Goal: Transaction & Acquisition: Subscribe to service/newsletter

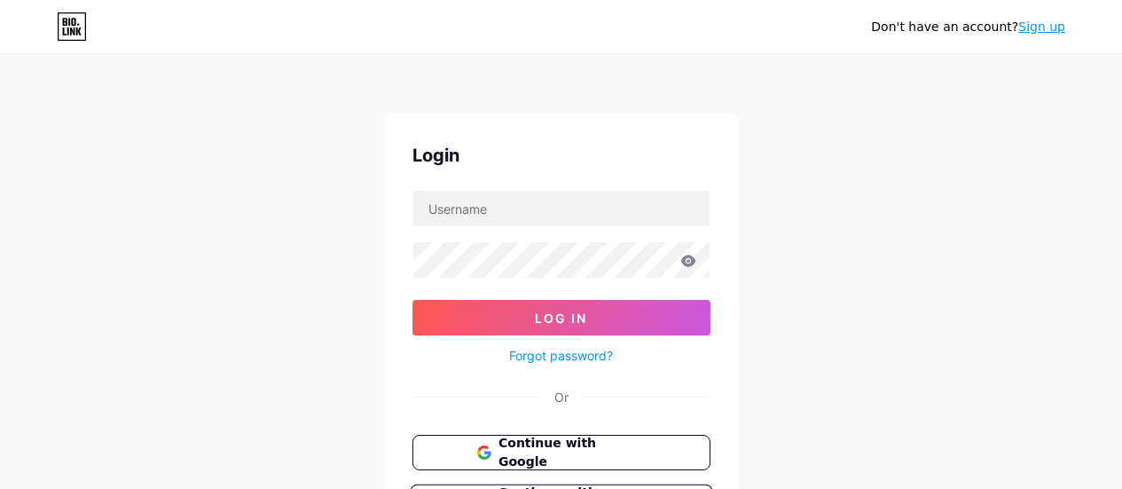
scroll to position [162, 0]
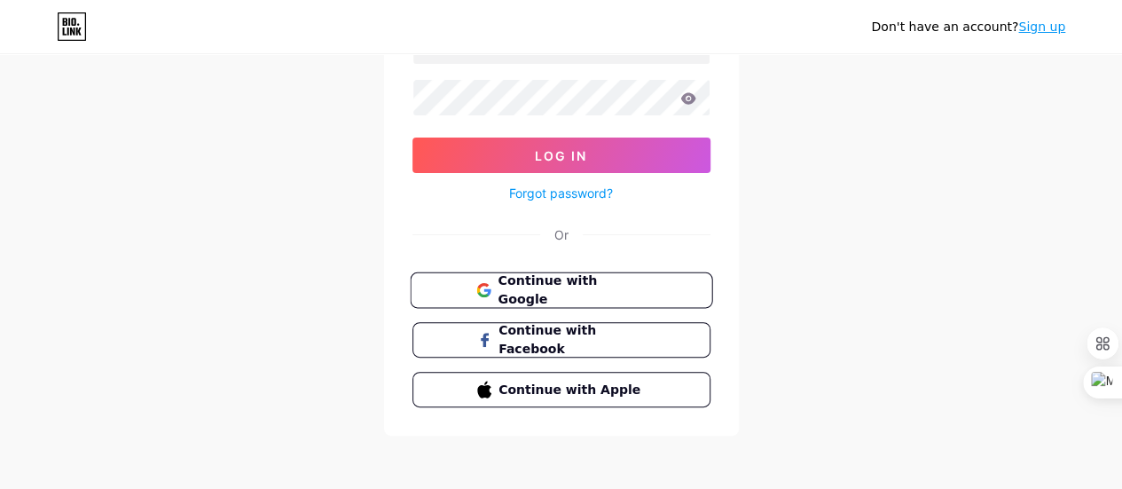
click at [557, 294] on span "Continue with Google" at bounding box center [571, 290] width 148 height 38
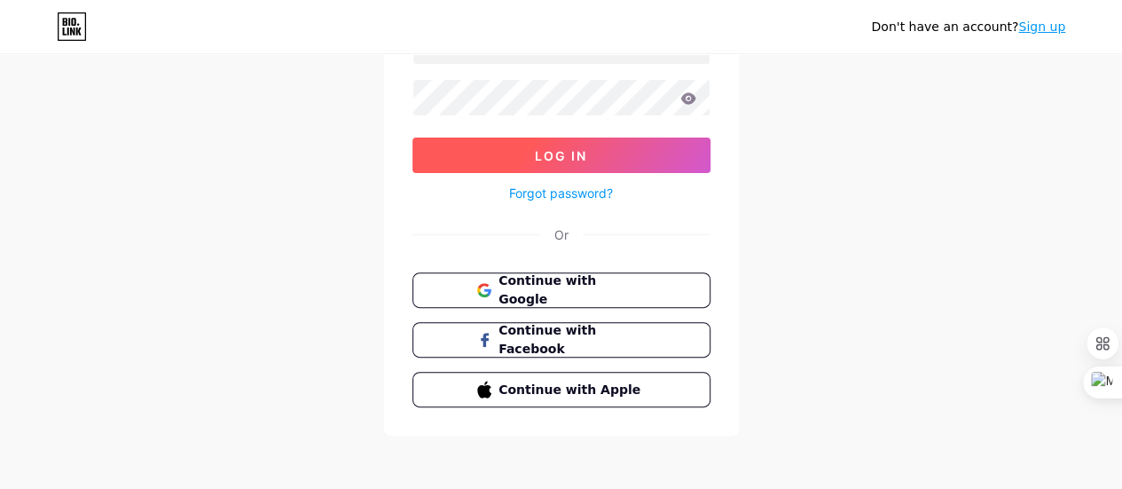
scroll to position [0, 0]
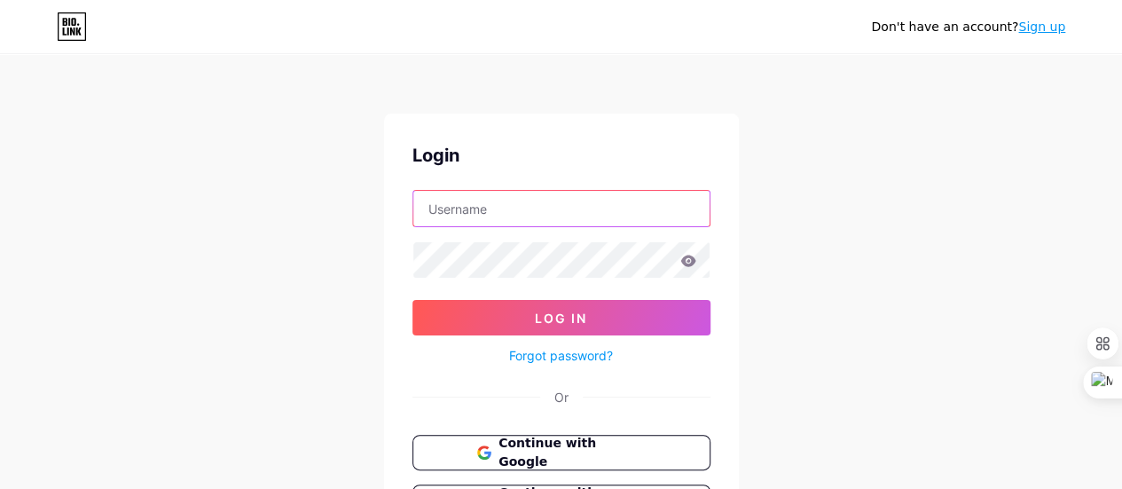
drag, startPoint x: 468, startPoint y: 208, endPoint x: 485, endPoint y: 208, distance: 16.8
click at [468, 208] on input "text" at bounding box center [561, 208] width 296 height 35
paste input "letwizardtech@outlook.com"
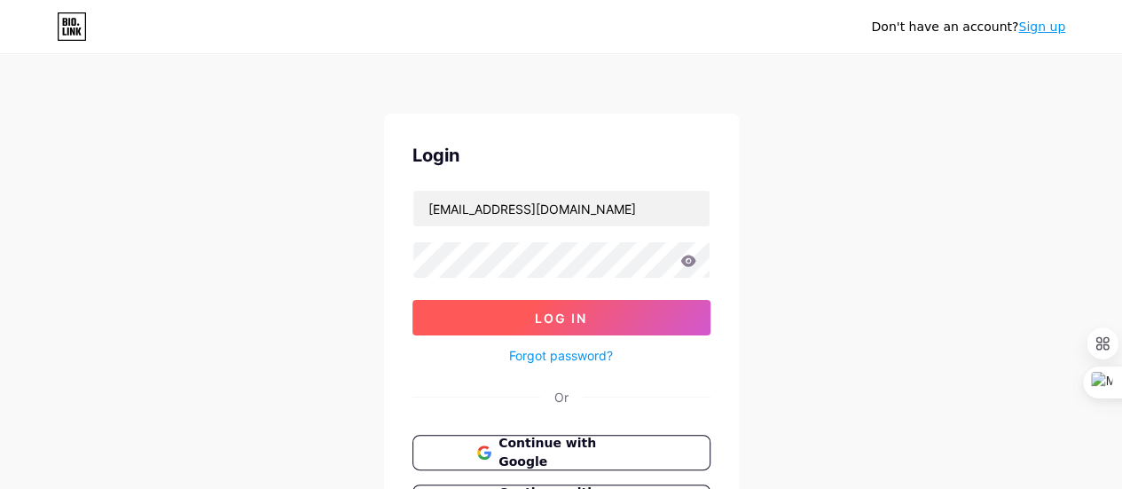
click at [557, 321] on span "Log In" at bounding box center [561, 317] width 52 height 15
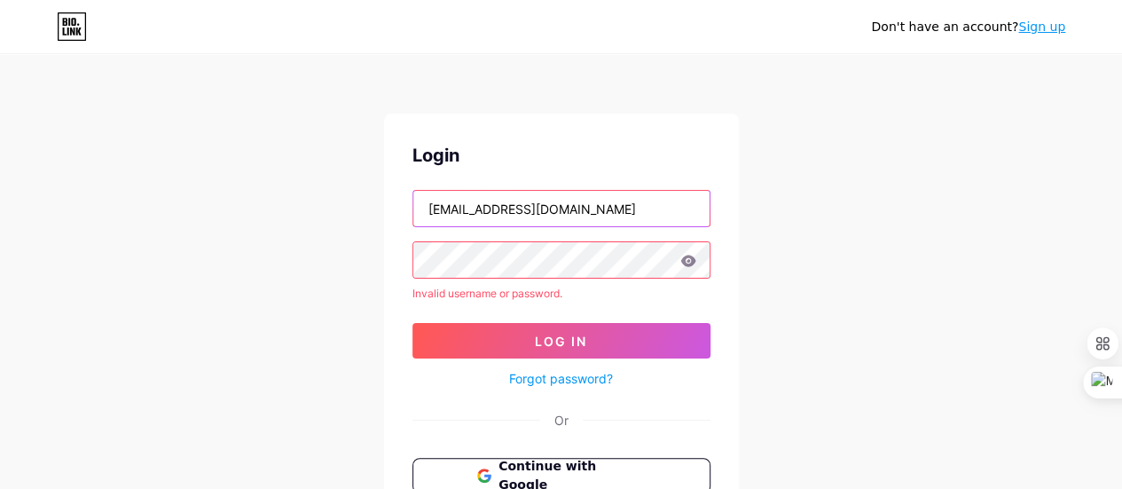
drag, startPoint x: 514, startPoint y: 214, endPoint x: 1053, endPoint y: 214, distance: 539.1
click at [1053, 214] on div "Don't have an account? Sign up Login letwizardtech@outlook.com Invalid username…" at bounding box center [561, 338] width 1122 height 677
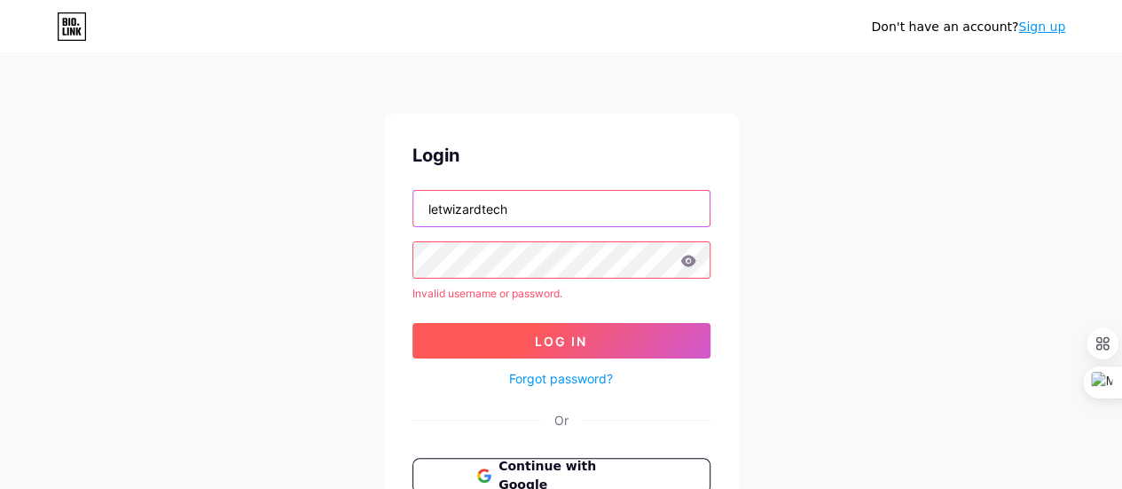
type input "letwizardtech"
click at [519, 348] on button "Log In" at bounding box center [561, 340] width 298 height 35
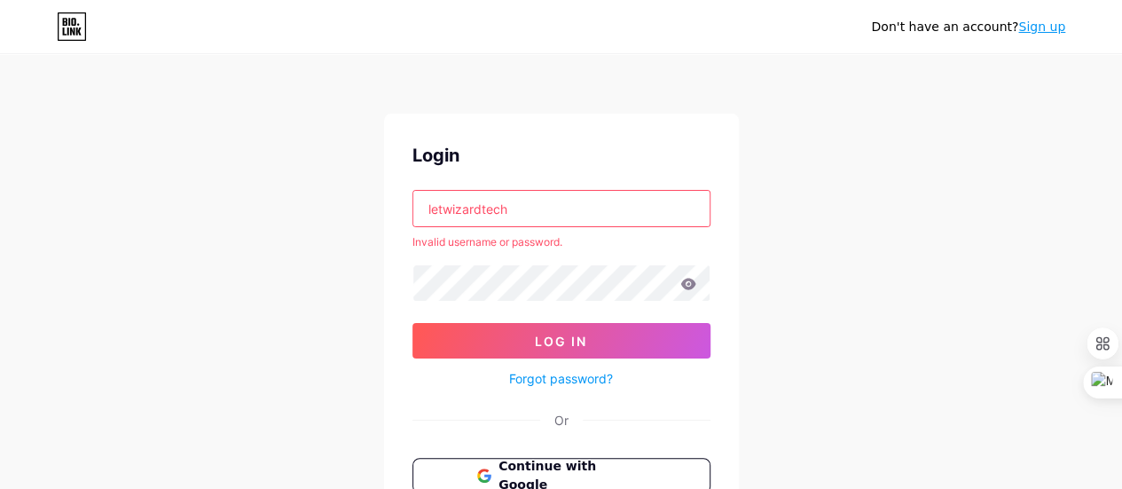
drag, startPoint x: 426, startPoint y: 210, endPoint x: 491, endPoint y: 211, distance: 65.6
click at [426, 210] on input "letwizardtech" at bounding box center [561, 208] width 296 height 35
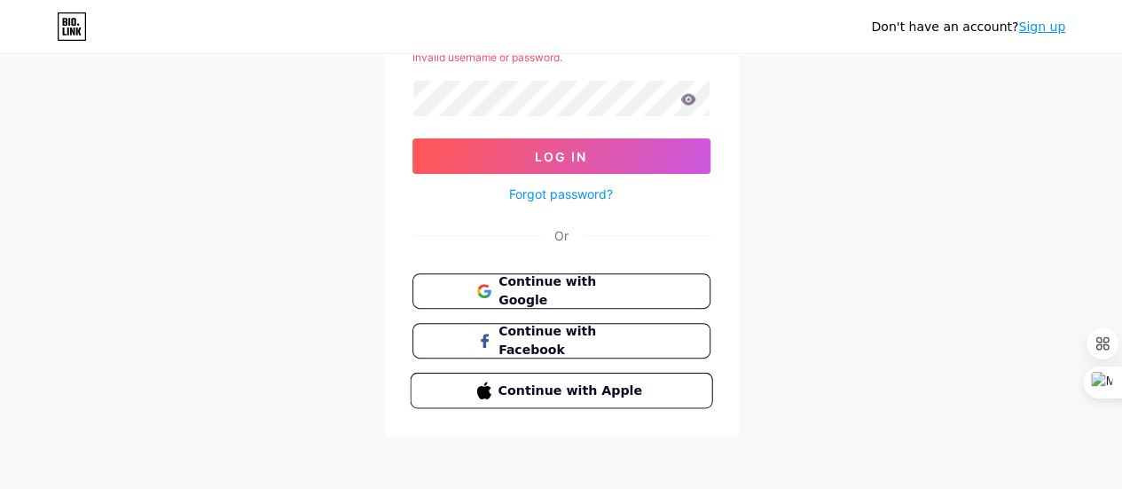
scroll to position [185, 0]
click at [692, 97] on icon at bounding box center [687, 98] width 15 height 12
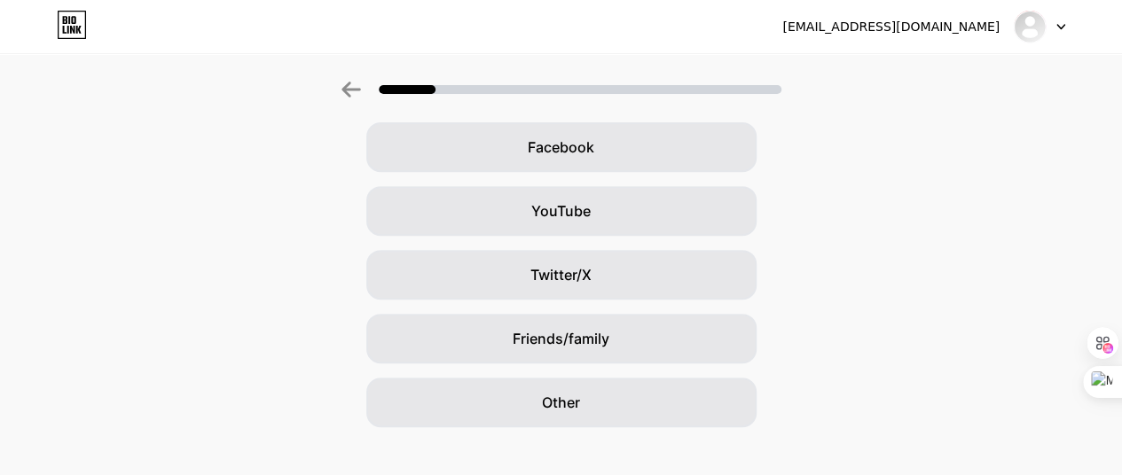
scroll to position [289, 0]
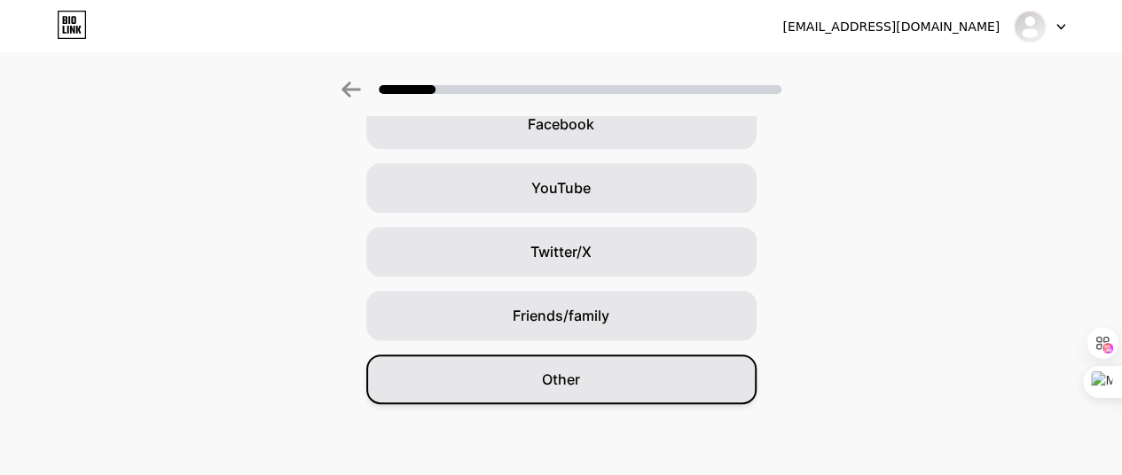
drag, startPoint x: 606, startPoint y: 379, endPoint x: 1113, endPoint y: 231, distance: 527.5
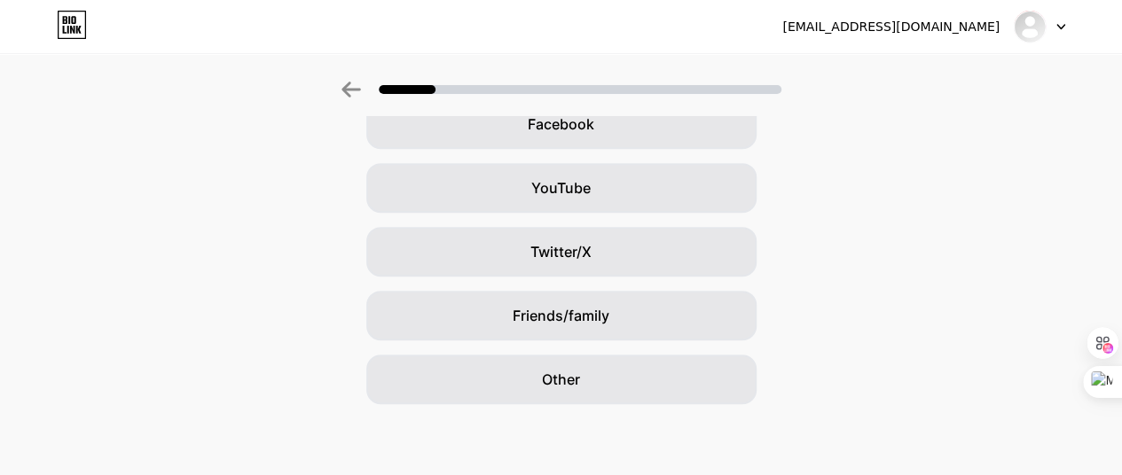
click at [606, 379] on div "Other" at bounding box center [561, 380] width 390 height 50
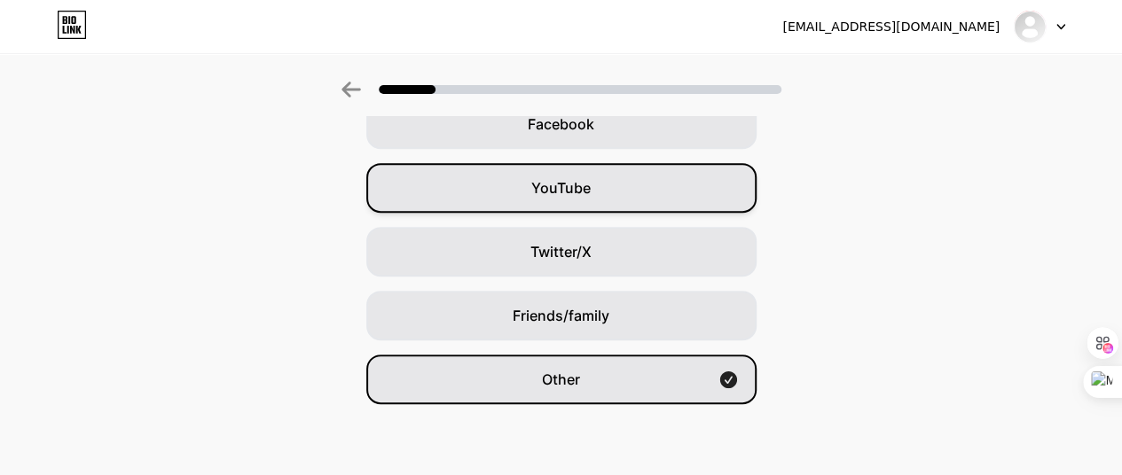
scroll to position [0, 0]
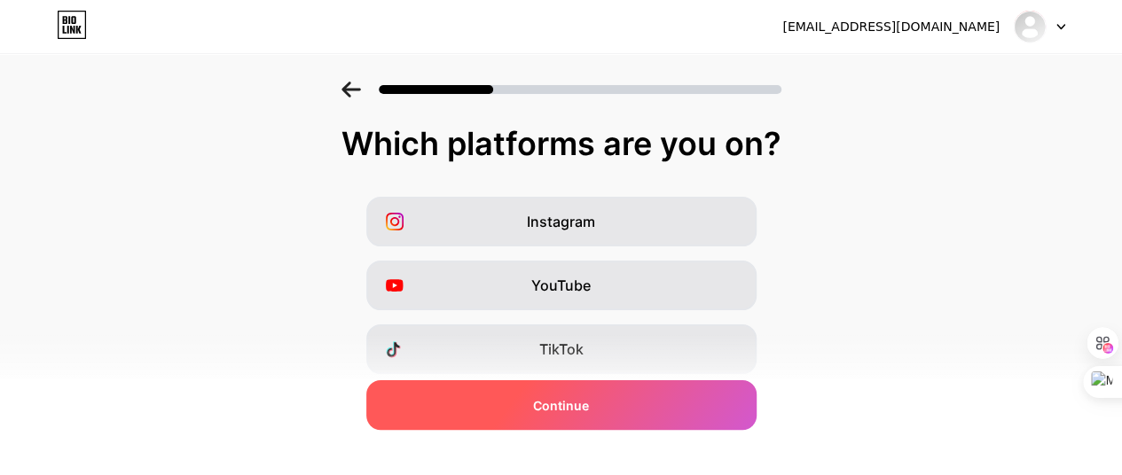
click at [587, 418] on div "Continue" at bounding box center [561, 405] width 390 height 50
click at [559, 394] on div "Continue" at bounding box center [561, 405] width 390 height 50
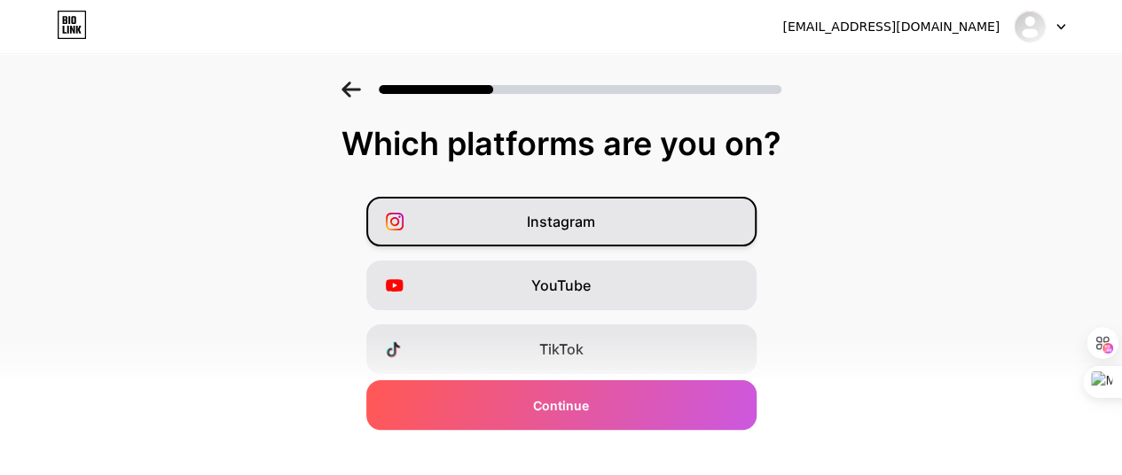
click at [566, 220] on span "Instagram" at bounding box center [561, 221] width 68 height 21
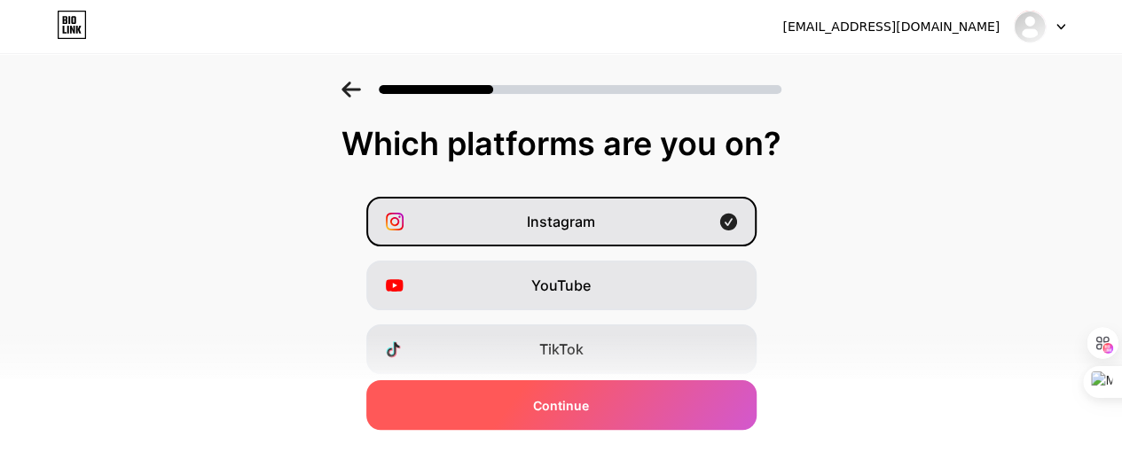
drag, startPoint x: 622, startPoint y: 423, endPoint x: 618, endPoint y: 414, distance: 9.5
click at [622, 421] on div "Continue" at bounding box center [561, 405] width 390 height 50
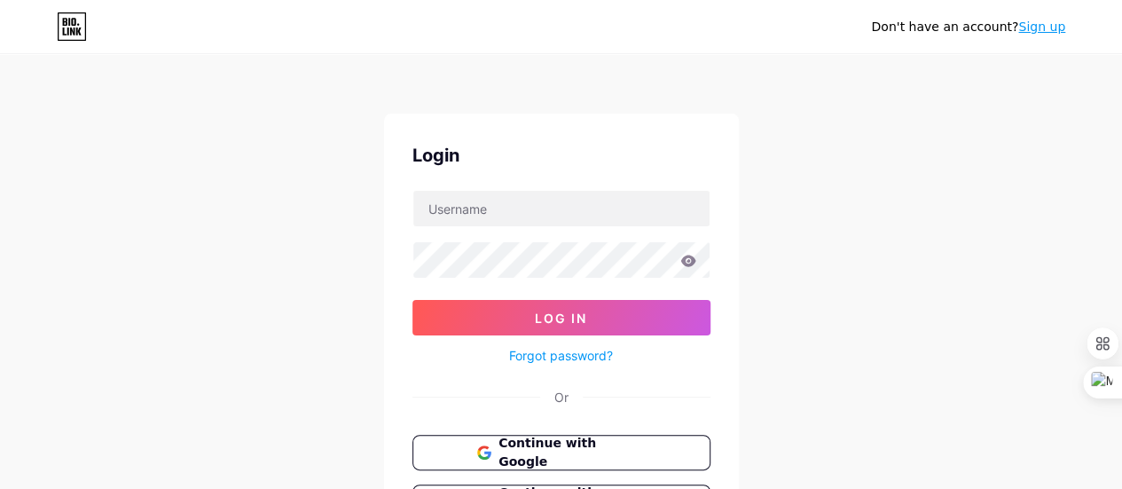
click at [446, 231] on form "Log In Forgot password?" at bounding box center [561, 278] width 298 height 176
click at [502, 205] on input "text" at bounding box center [561, 208] width 296 height 35
drag, startPoint x: 845, startPoint y: 270, endPoint x: 683, endPoint y: 281, distance: 162.6
click at [845, 272] on div "Don't have an account? Sign up Login Log In Forgot password? Or Continue with G…" at bounding box center [561, 327] width 1122 height 654
click at [482, 219] on input "text" at bounding box center [561, 208] width 296 height 35
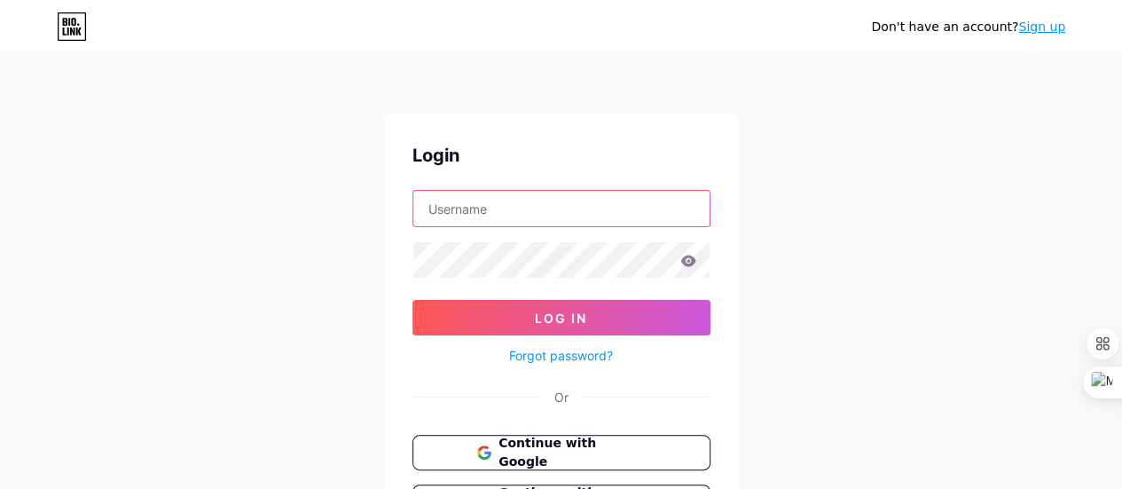
click at [449, 210] on input "text" at bounding box center [561, 208] width 296 height 35
click at [931, 230] on div "Don't have an account? Sign up Login Log In Forgot password? Or Continue with G…" at bounding box center [561, 327] width 1122 height 654
click at [958, 104] on div "Don't have an account? Sign up Login Log In Forgot password? Or Continue with G…" at bounding box center [561, 327] width 1122 height 654
click at [434, 194] on input "text" at bounding box center [561, 208] width 296 height 35
paste input "[EMAIL_ADDRESS][DOMAIN_NAME]"
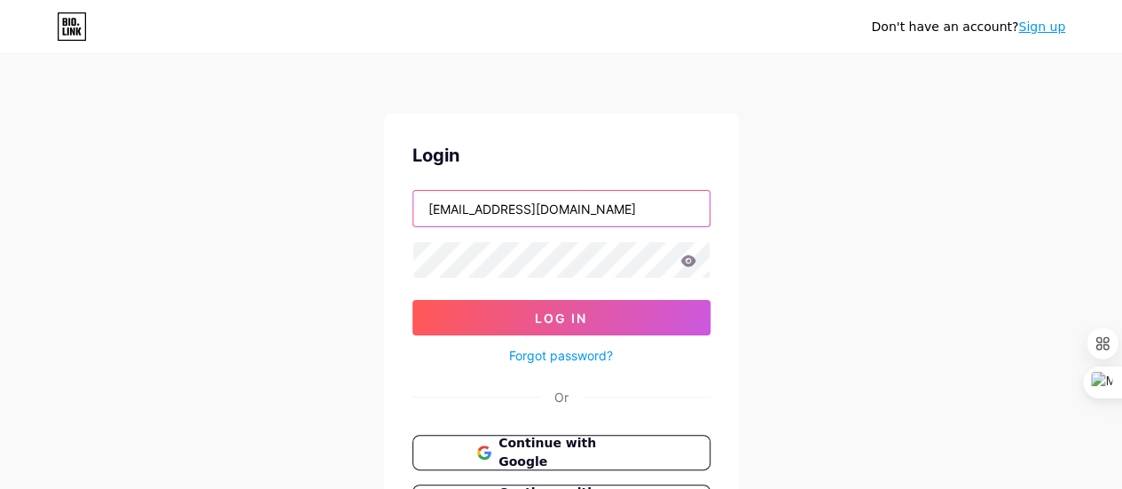
click at [435, 199] on input "letwizardtech@outlook.com" at bounding box center [561, 208] width 296 height 35
type input "letwizardtech@outlook.com"
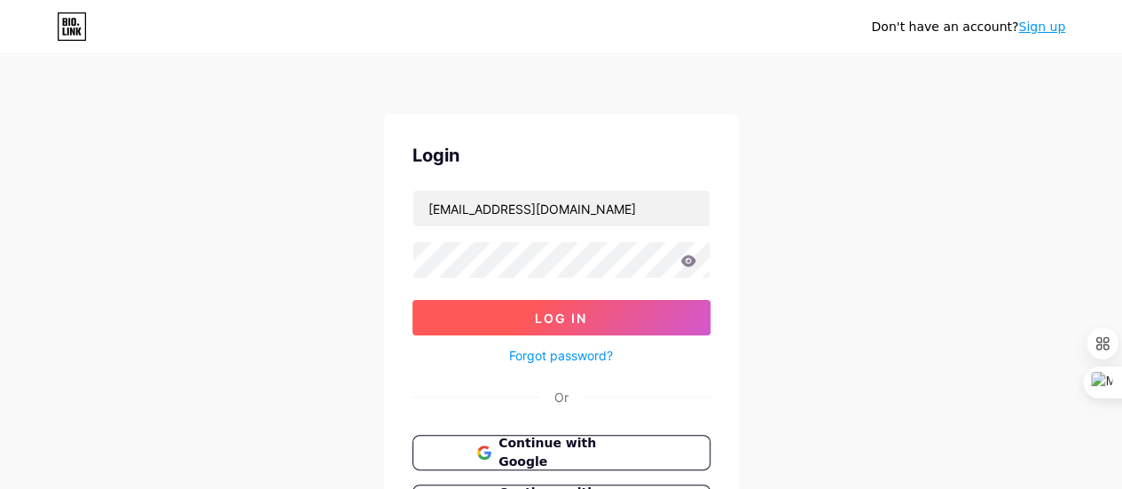
click at [575, 319] on span "Log In" at bounding box center [561, 317] width 52 height 15
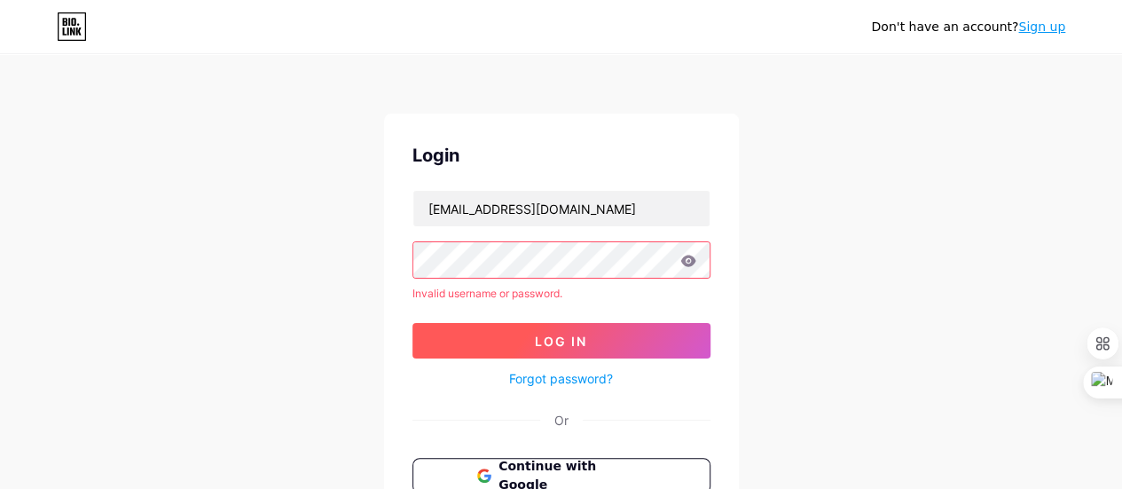
click at [550, 341] on span "Log In" at bounding box center [561, 340] width 52 height 15
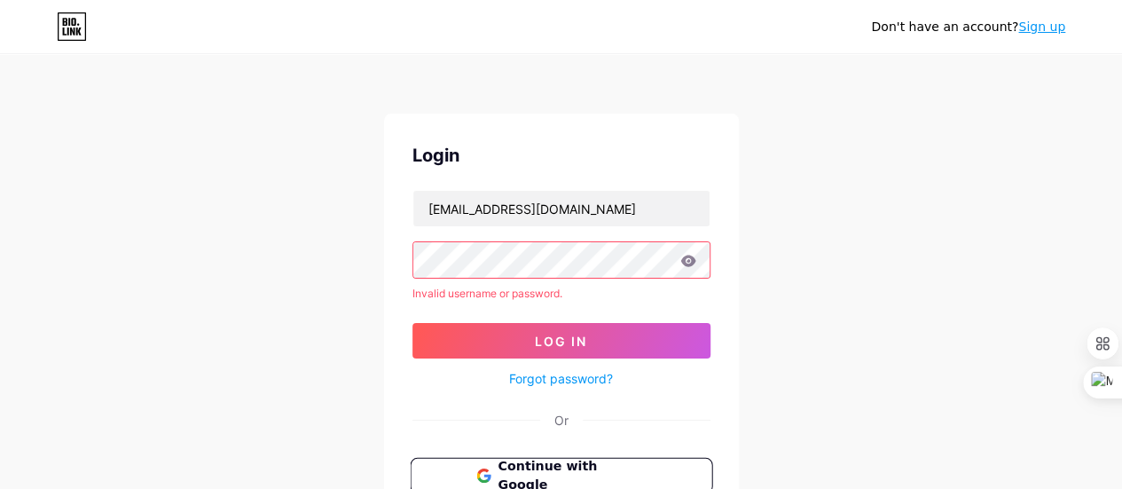
click at [555, 465] on span "Continue with Google" at bounding box center [571, 476] width 148 height 38
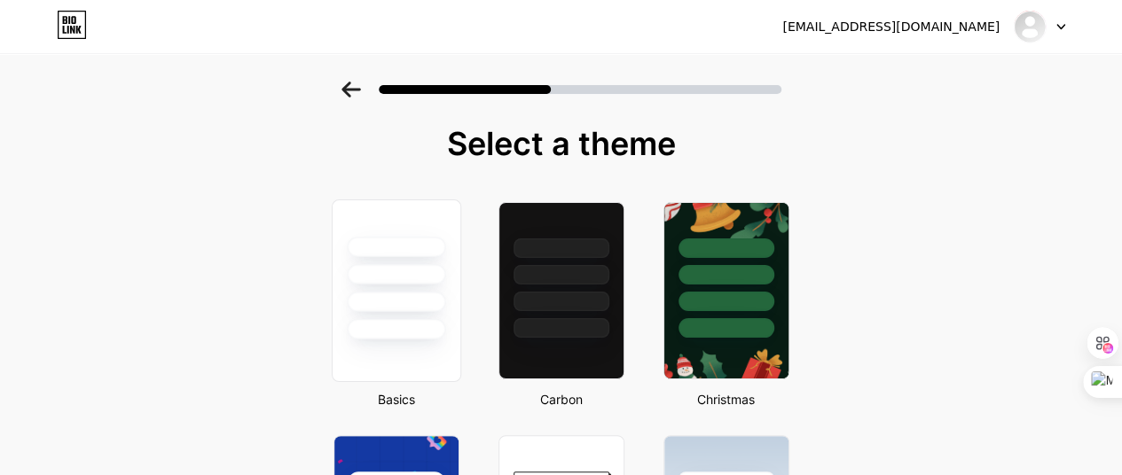
click at [361, 284] on div at bounding box center [396, 269] width 128 height 139
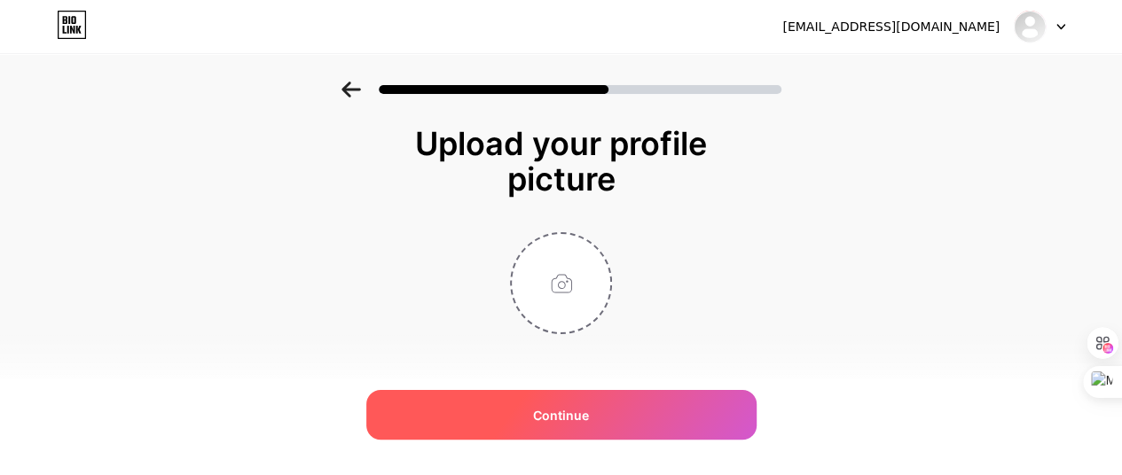
click at [610, 419] on div "Continue" at bounding box center [561, 415] width 390 height 50
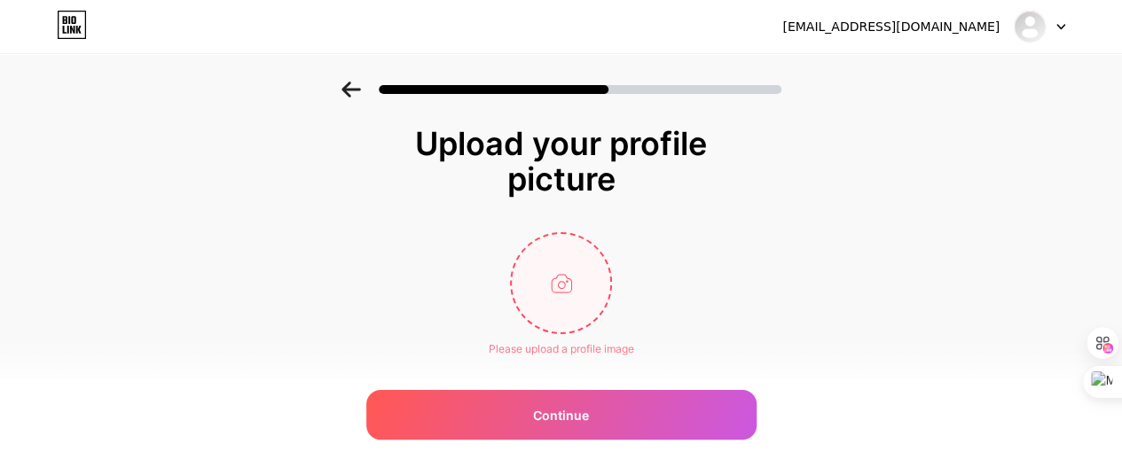
click at [568, 279] on input "file" at bounding box center [561, 283] width 98 height 98
type input "C:\fakepath\letwizard.jpg_original"
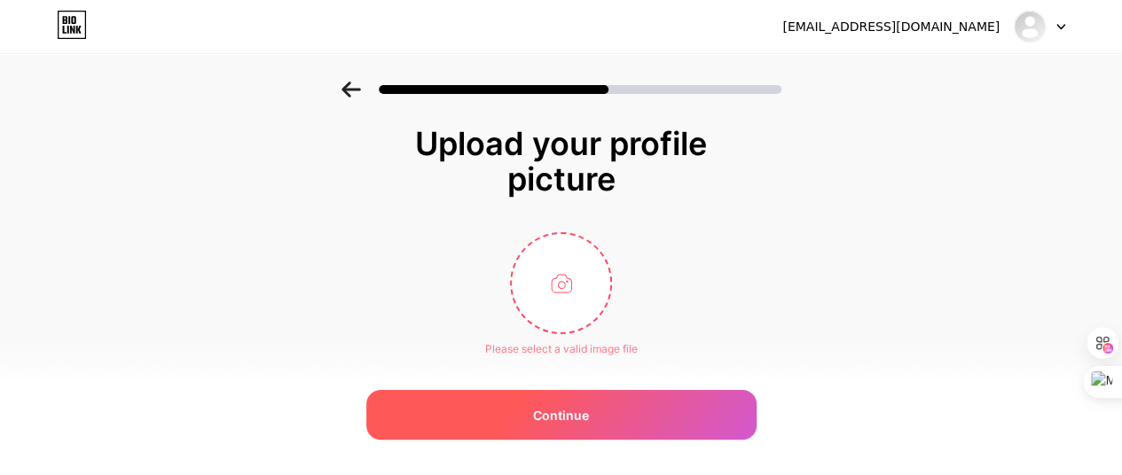
click at [543, 425] on div "Continue" at bounding box center [561, 415] width 390 height 50
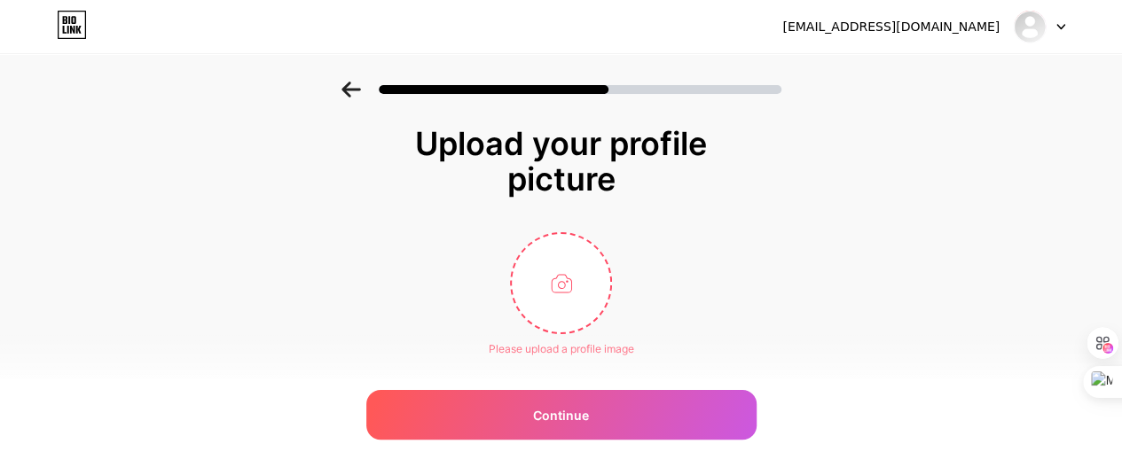
click at [349, 82] on icon at bounding box center [351, 90] width 20 height 16
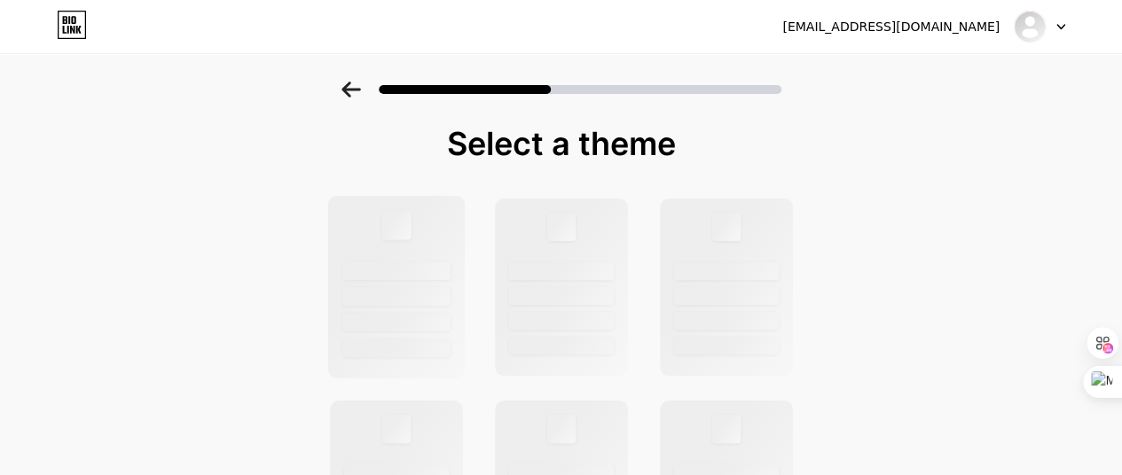
click at [388, 261] on div at bounding box center [395, 287] width 137 height 183
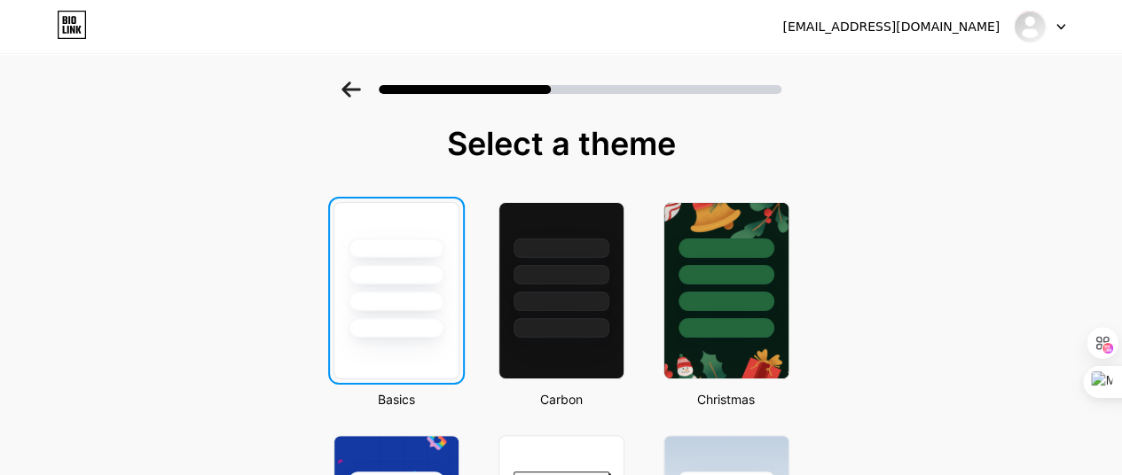
click at [355, 83] on icon at bounding box center [350, 90] width 19 height 16
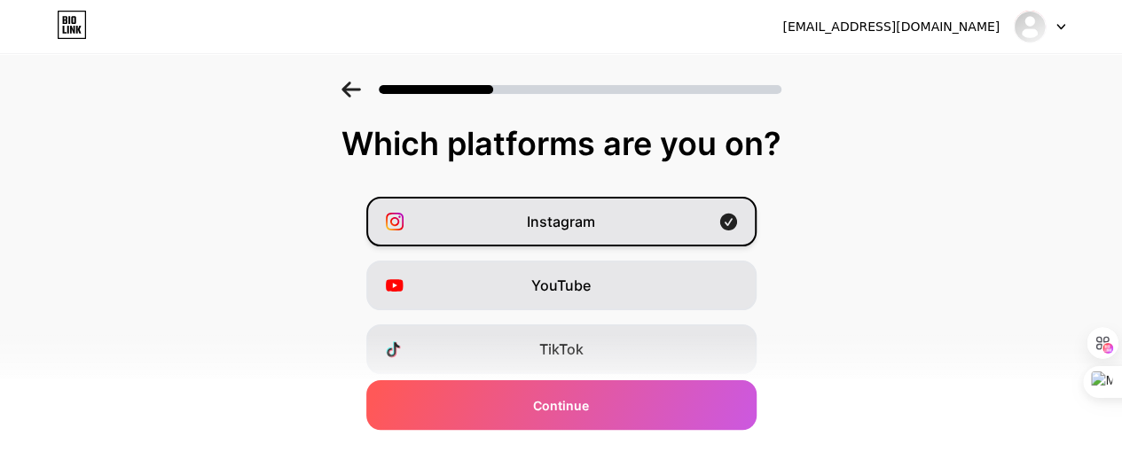
click at [571, 212] on span "Instagram" at bounding box center [561, 221] width 68 height 21
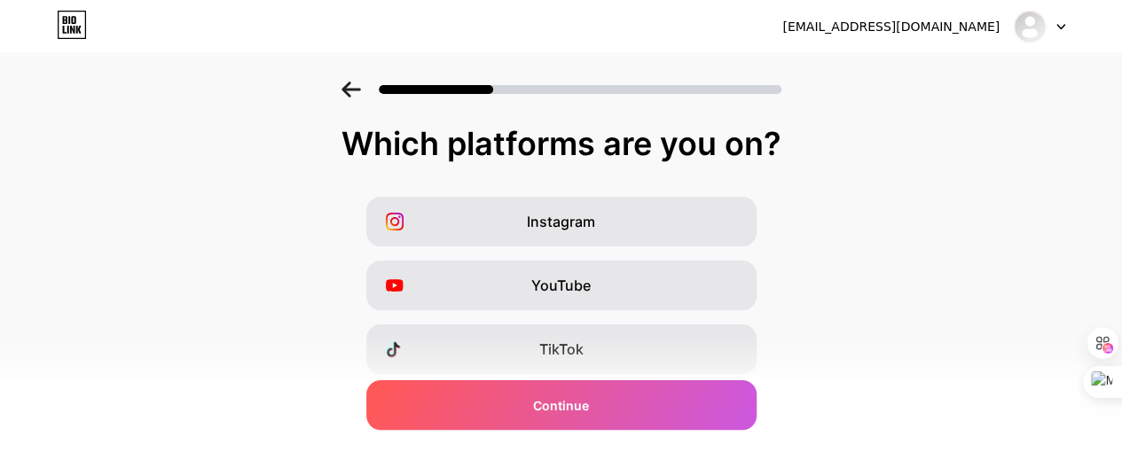
click at [367, 86] on div at bounding box center [561, 90] width 440 height 16
click at [359, 90] on icon at bounding box center [350, 90] width 19 height 16
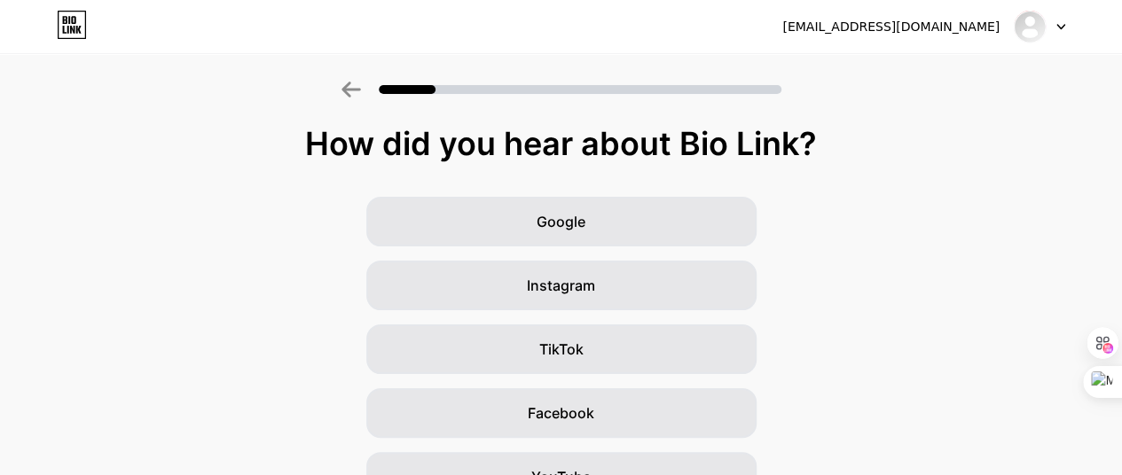
click at [347, 92] on div at bounding box center [561, 84] width 1122 height 62
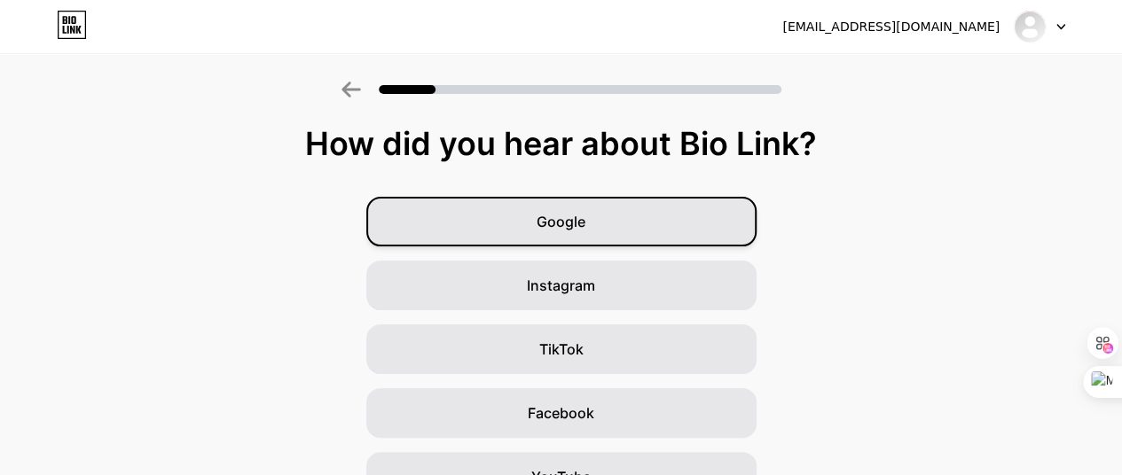
click at [615, 211] on div "Google" at bounding box center [561, 222] width 390 height 50
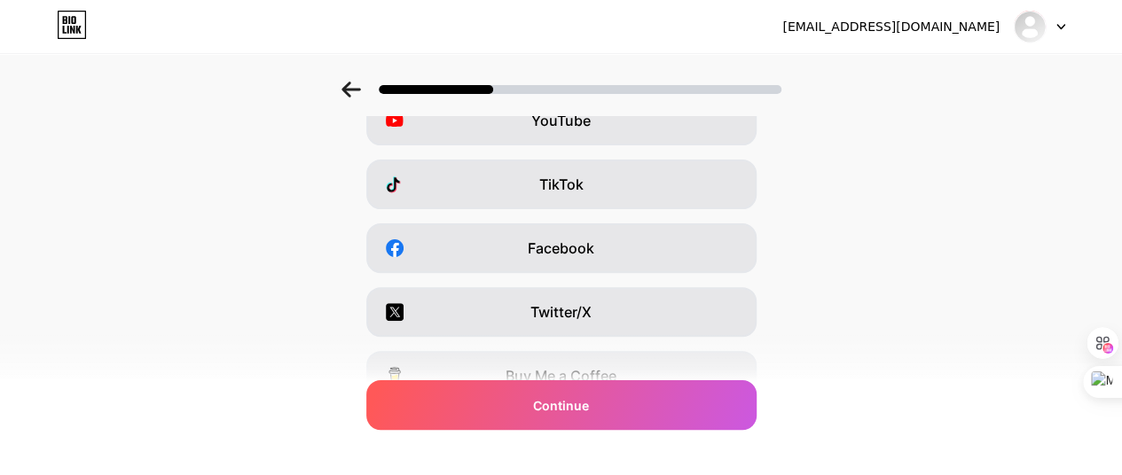
scroll to position [355, 0]
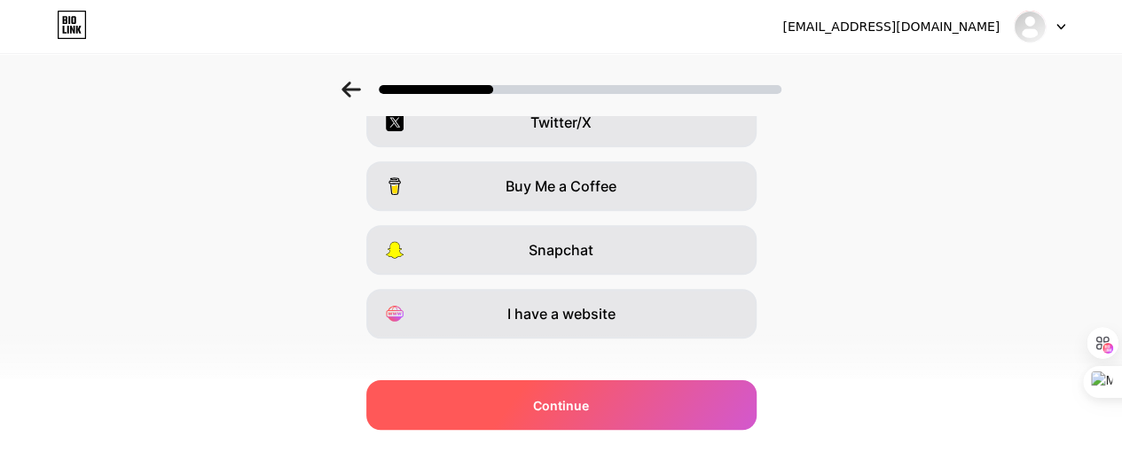
click at [581, 395] on div "Continue" at bounding box center [561, 405] width 390 height 50
click at [576, 419] on div "Continue" at bounding box center [561, 405] width 390 height 50
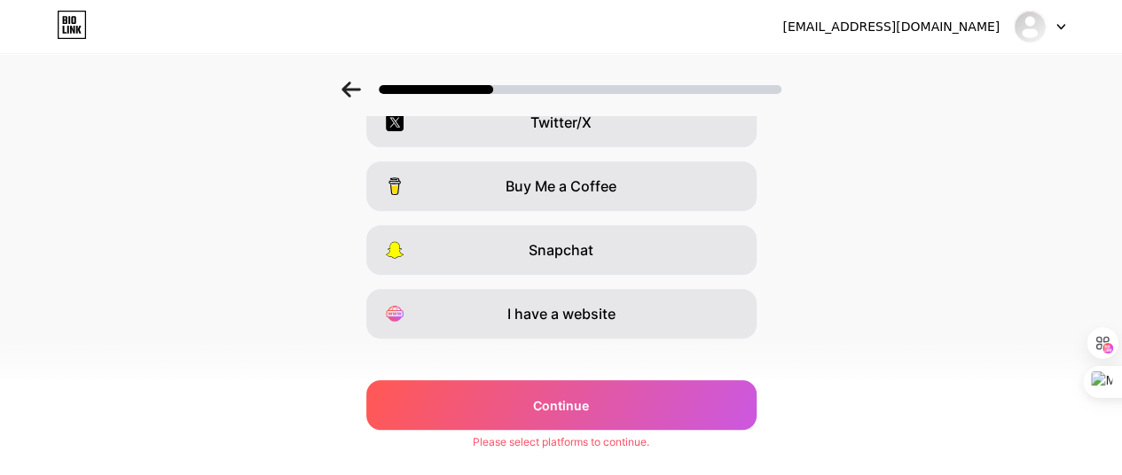
scroll to position [0, 0]
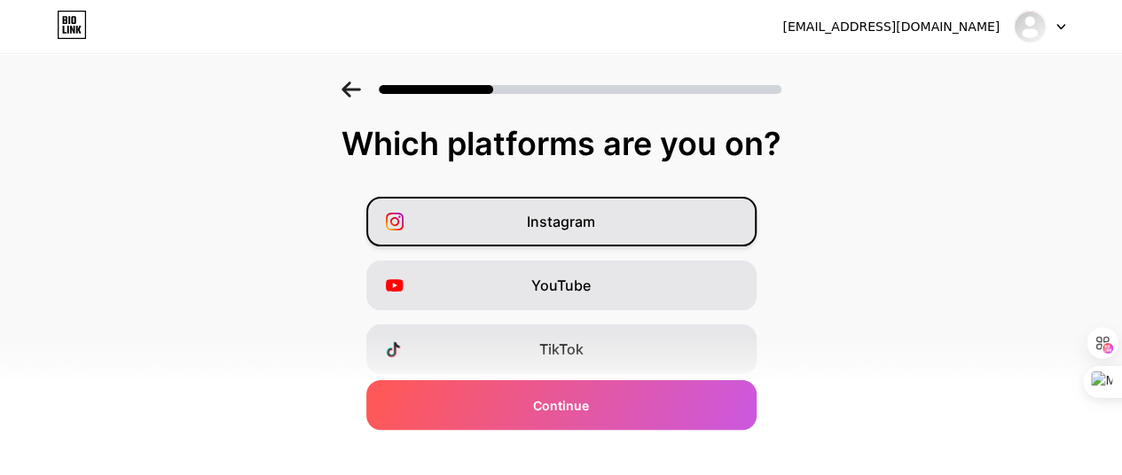
click at [594, 208] on div "Instagram" at bounding box center [561, 222] width 390 height 50
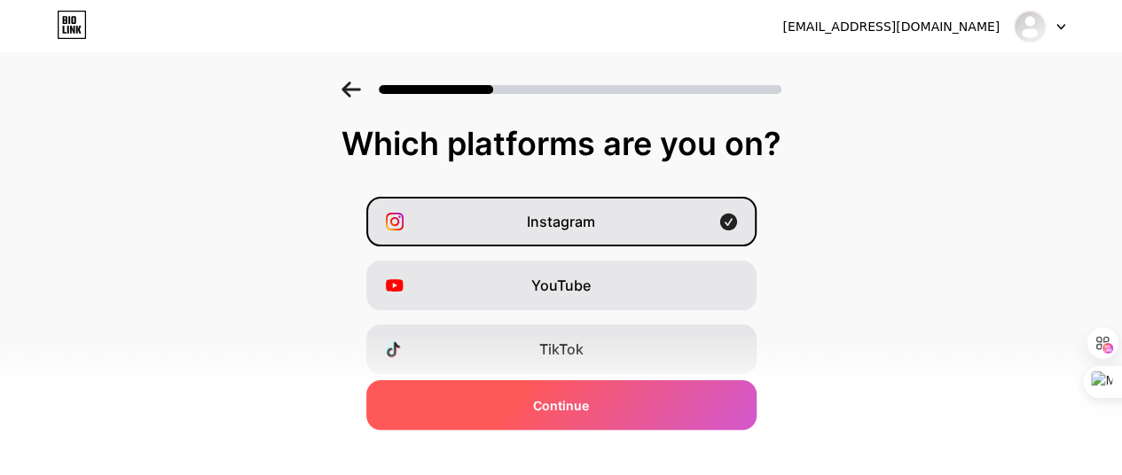
click at [603, 406] on div "Continue" at bounding box center [561, 405] width 390 height 50
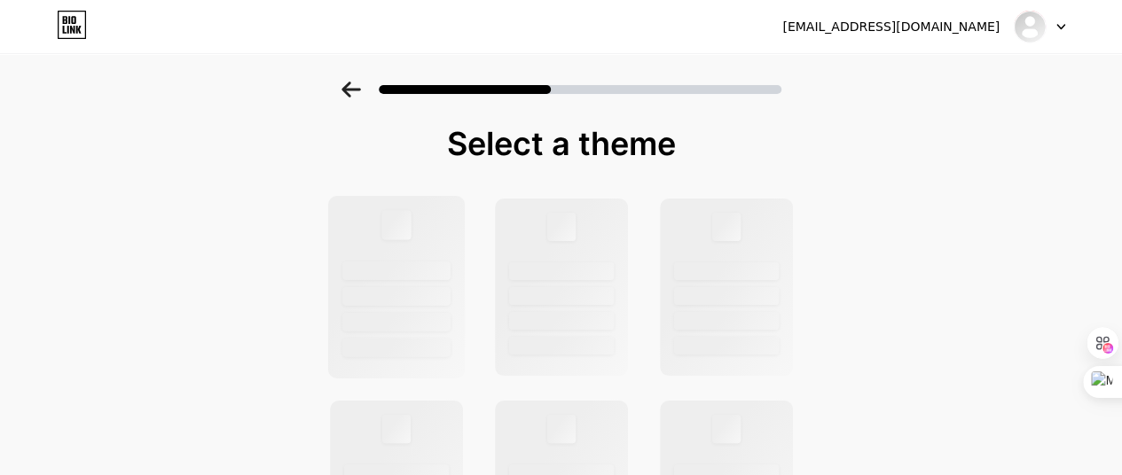
click at [385, 270] on div at bounding box center [396, 271] width 108 height 19
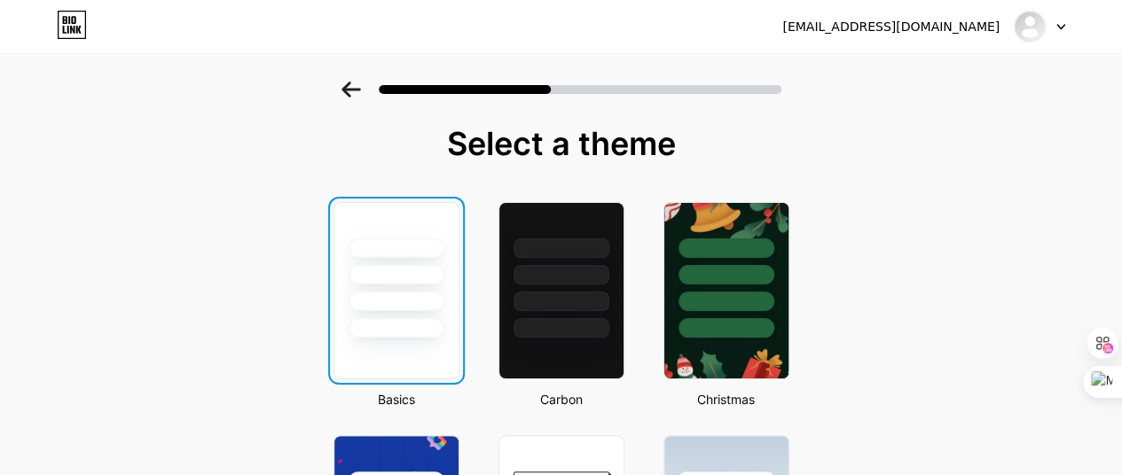
click at [396, 277] on div at bounding box center [396, 275] width 96 height 20
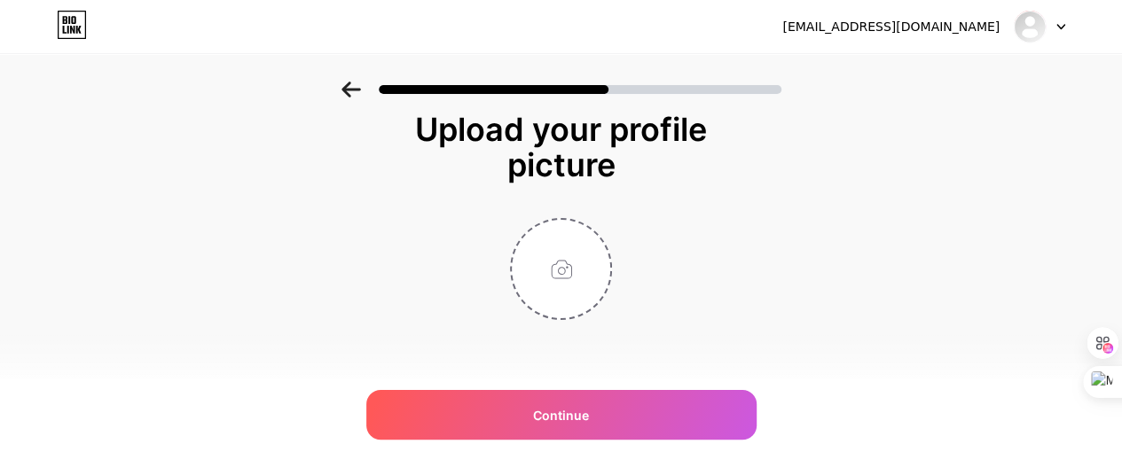
scroll to position [19, 0]
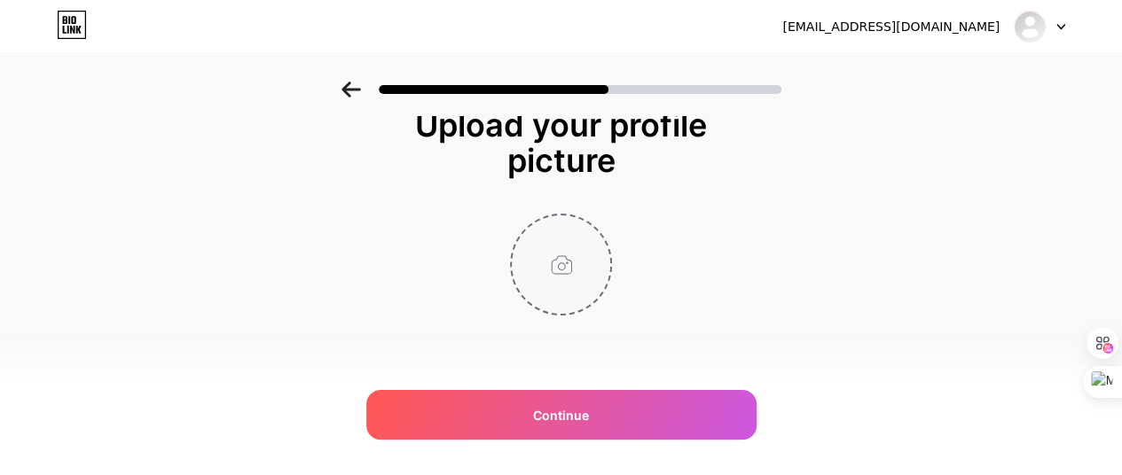
click at [571, 271] on input "file" at bounding box center [561, 264] width 98 height 98
type input "C:\fakepath\letwizard.jpg_original"
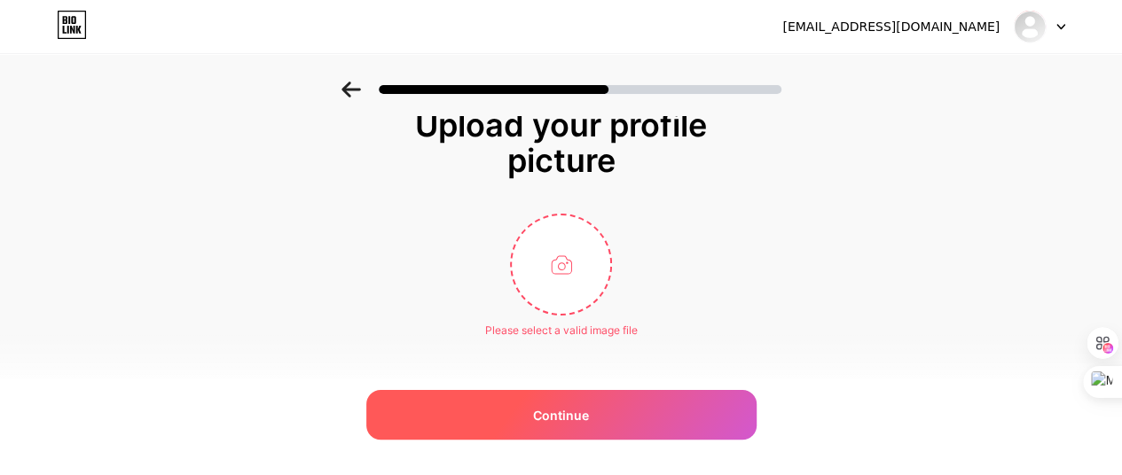
click at [622, 399] on div "Continue" at bounding box center [561, 415] width 390 height 50
click at [617, 413] on div "Continue" at bounding box center [561, 415] width 390 height 50
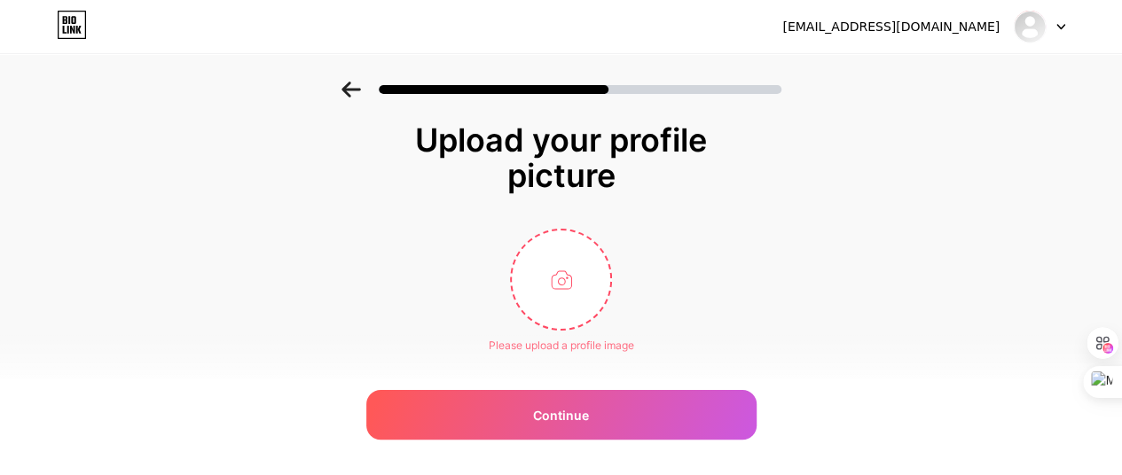
scroll to position [0, 0]
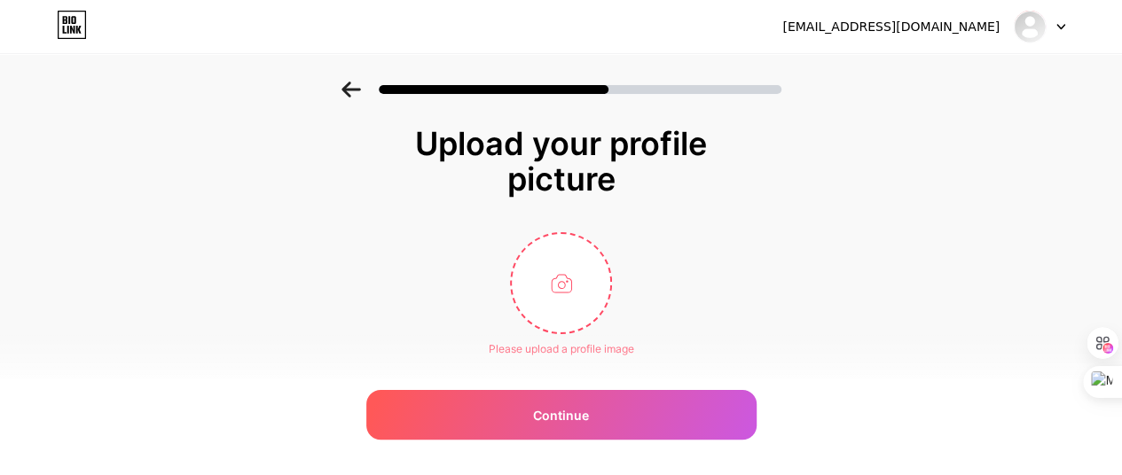
click at [349, 82] on icon at bounding box center [351, 90] width 20 height 16
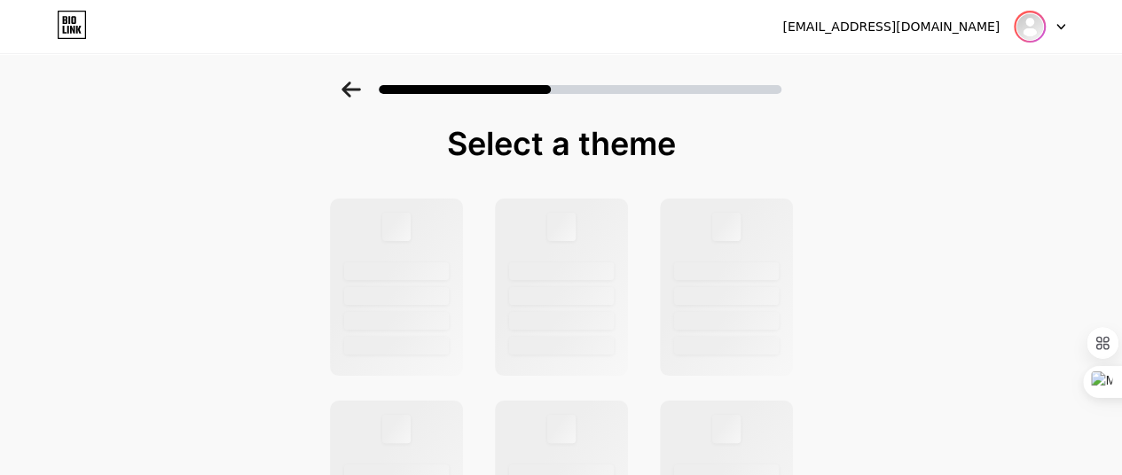
click at [1035, 34] on img at bounding box center [1029, 26] width 28 height 28
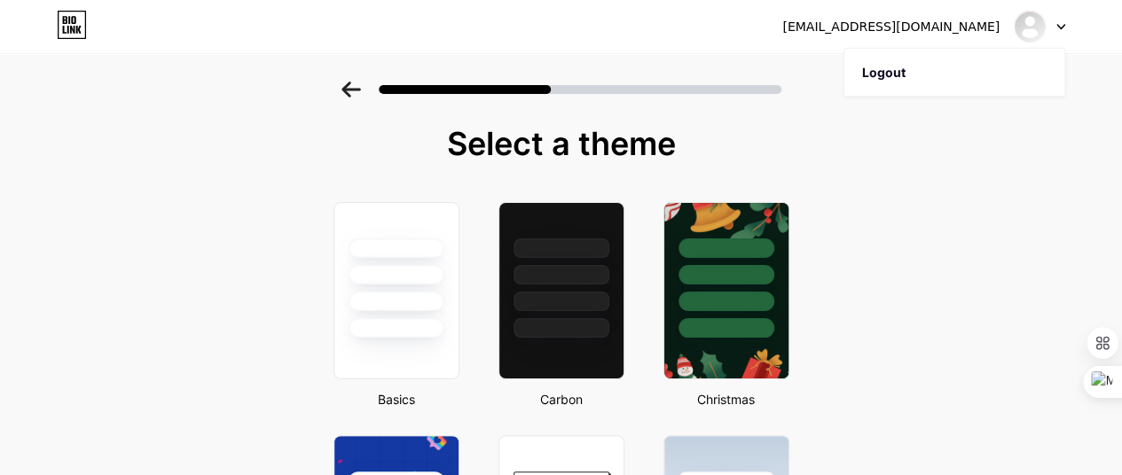
click at [909, 25] on div "[EMAIL_ADDRESS][DOMAIN_NAME]" at bounding box center [890, 27] width 217 height 19
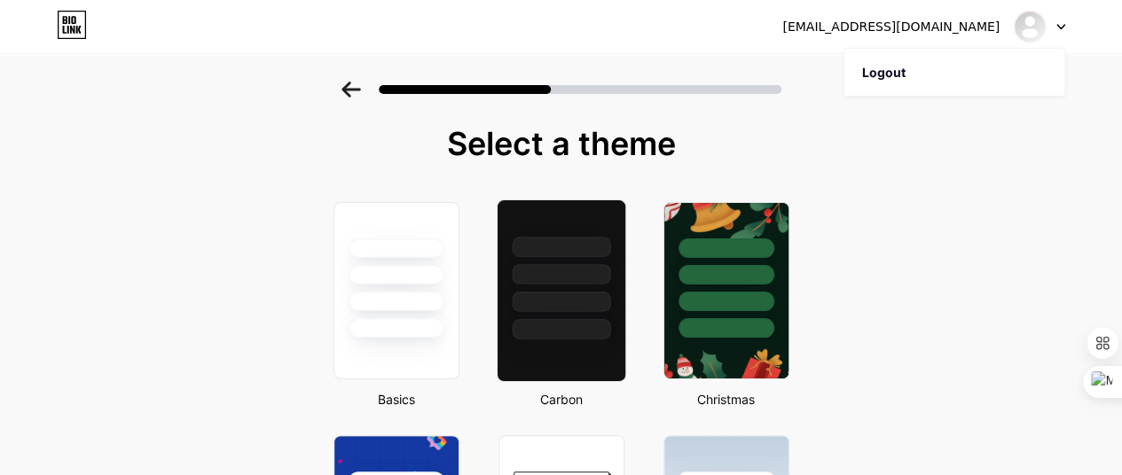
click at [570, 320] on div at bounding box center [561, 329] width 98 height 20
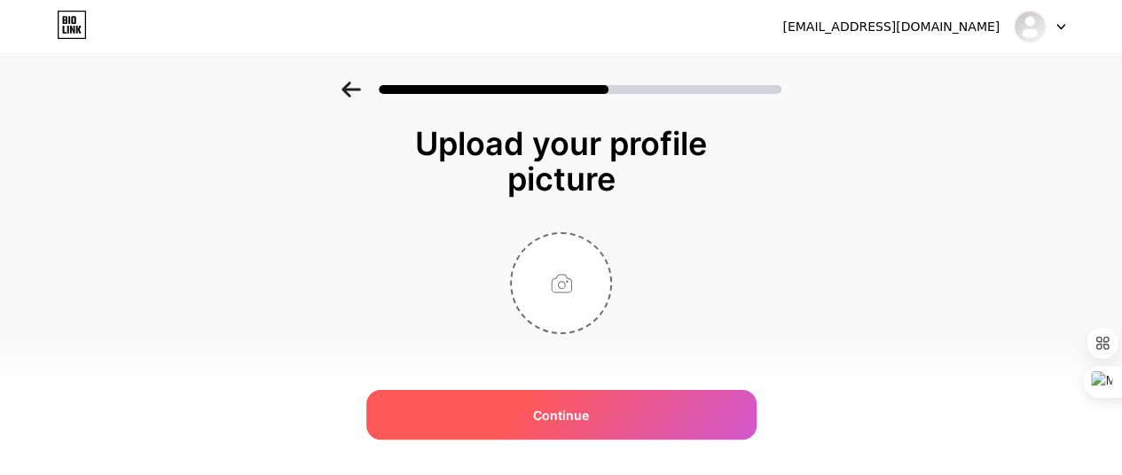
click at [540, 425] on div "Continue" at bounding box center [561, 415] width 390 height 50
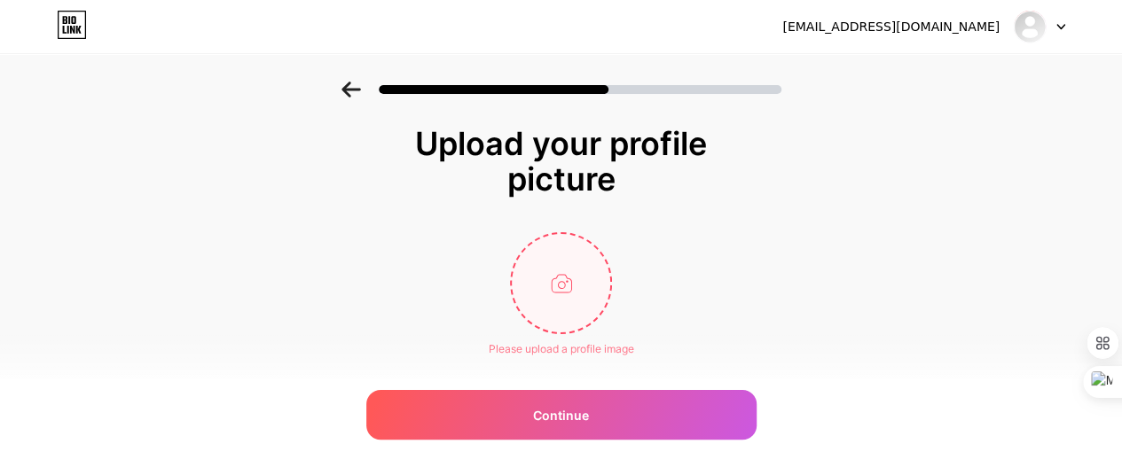
click at [595, 278] on input "file" at bounding box center [561, 283] width 98 height 98
click at [583, 226] on div "Upload your profile picture Please upload a profile image Continue" at bounding box center [561, 241] width 355 height 231
click at [571, 267] on input "file" at bounding box center [561, 283] width 98 height 98
type input "C:\fakepath\blog@3.jpg"
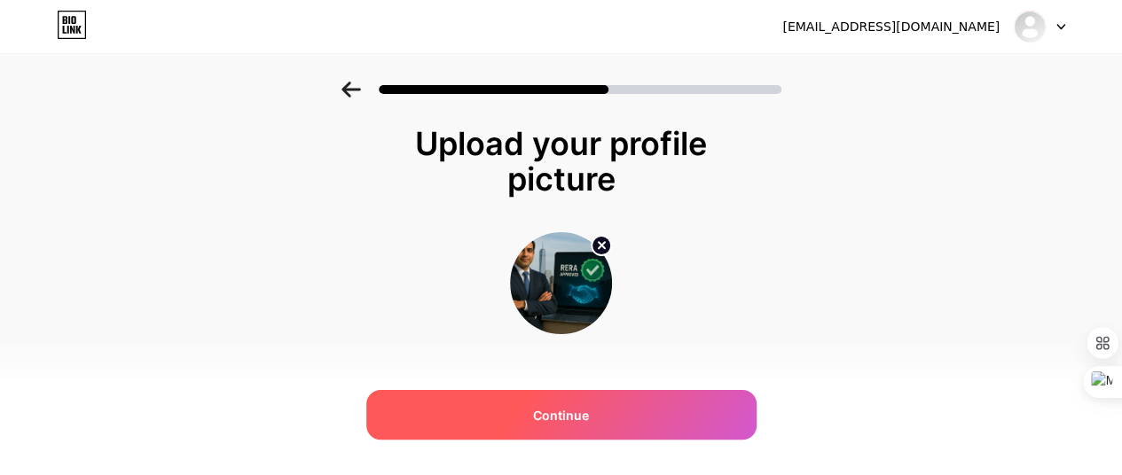
click at [621, 409] on div "Continue" at bounding box center [561, 415] width 390 height 50
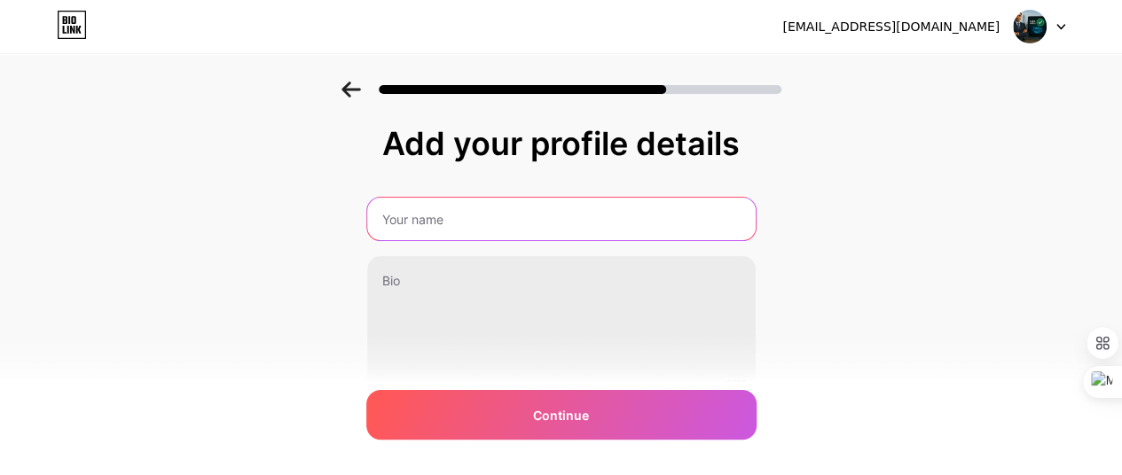
click at [432, 213] on input "text" at bounding box center [561, 219] width 388 height 43
click at [410, 223] on input "text" at bounding box center [560, 219] width 392 height 43
type input "LET"
click at [397, 211] on input "LET" at bounding box center [560, 219] width 392 height 43
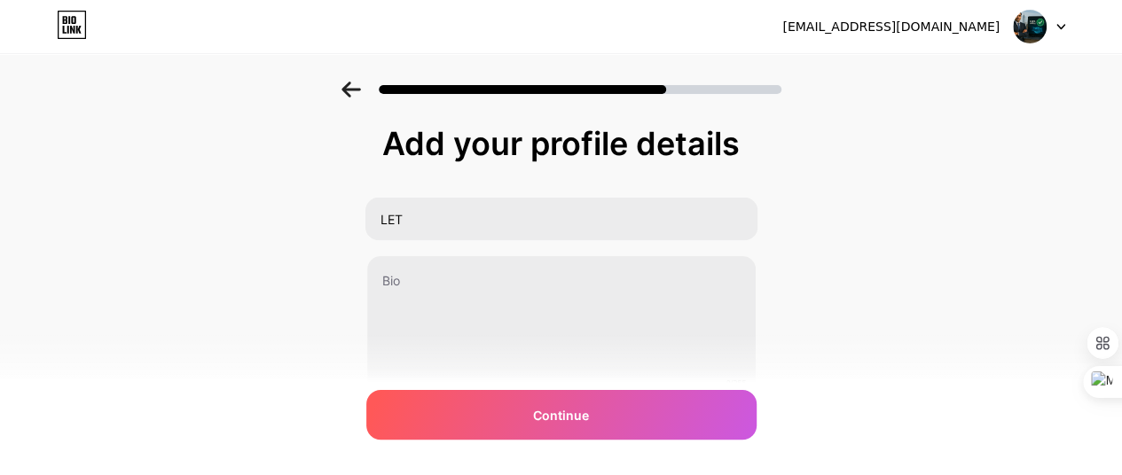
click at [351, 91] on icon at bounding box center [350, 90] width 19 height 16
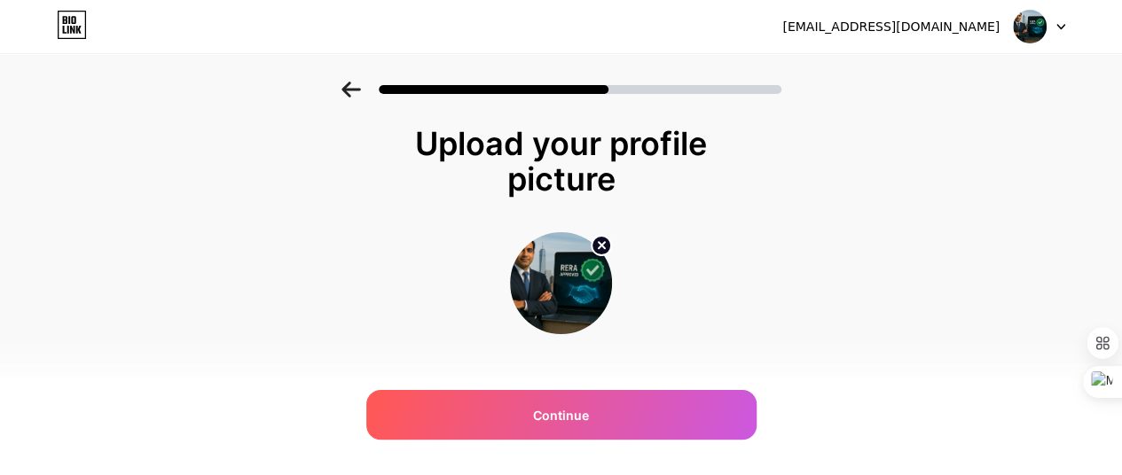
click at [603, 237] on circle at bounding box center [601, 246] width 20 height 20
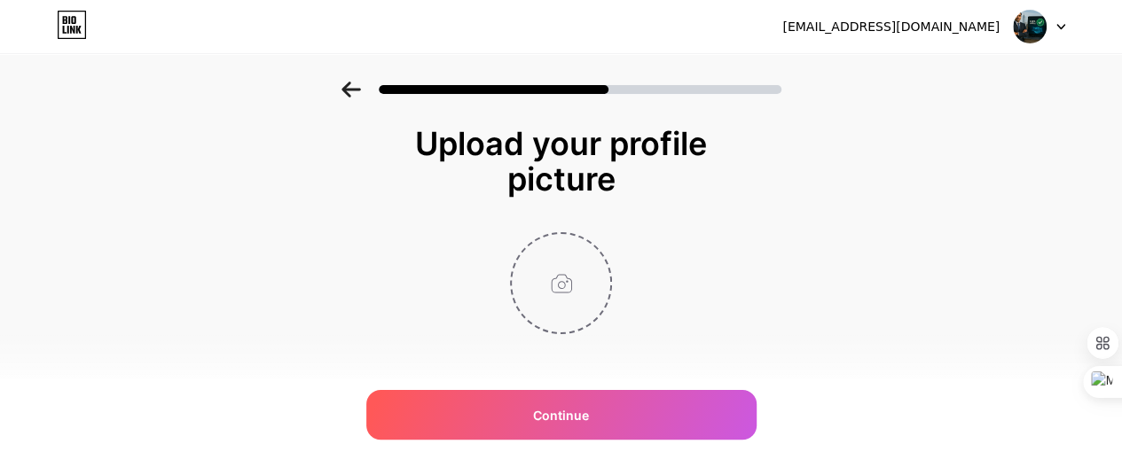
click at [572, 292] on input "file" at bounding box center [561, 283] width 98 height 98
type input "C:\fakepath\letWizardNewBlackLogo.png"
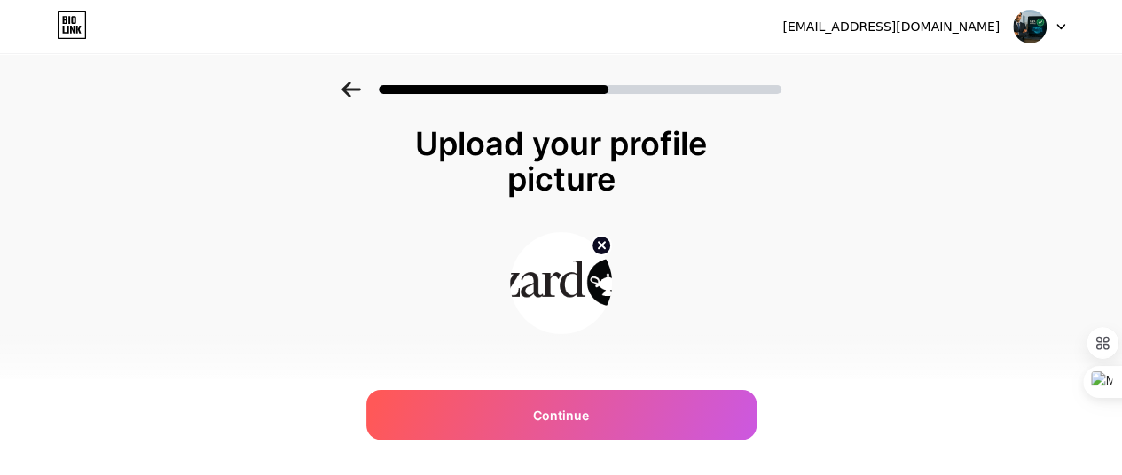
click at [585, 290] on img at bounding box center [561, 283] width 102 height 102
click at [599, 279] on img at bounding box center [561, 283] width 102 height 102
click at [582, 283] on img at bounding box center [561, 283] width 102 height 102
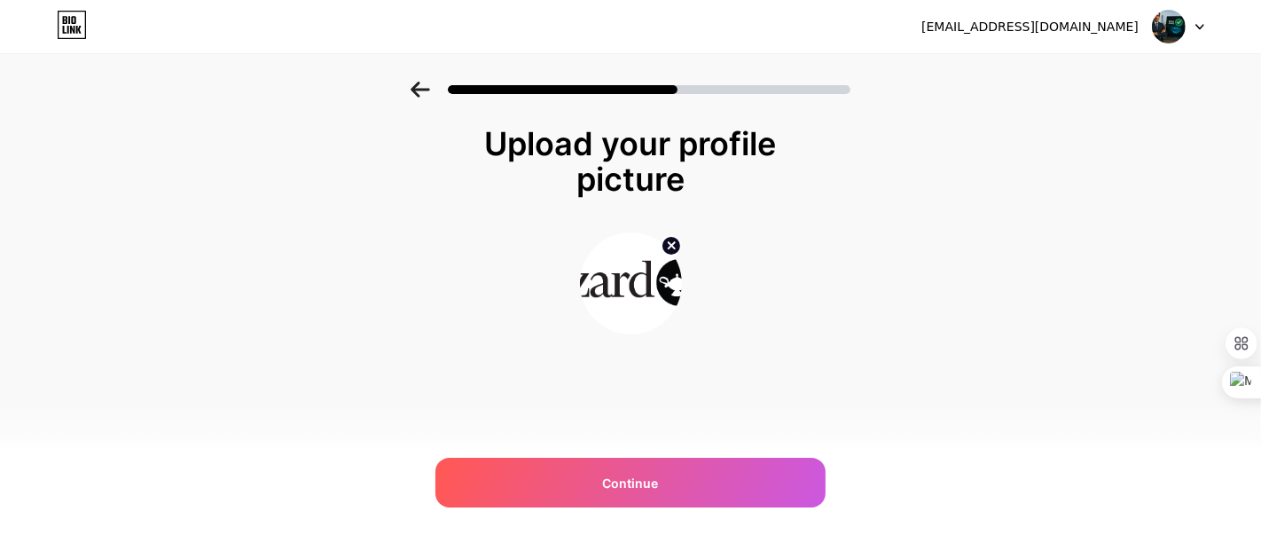
click at [663, 239] on circle at bounding box center [671, 246] width 20 height 20
click at [646, 281] on input "file" at bounding box center [631, 283] width 98 height 98
type input "C:\fakepath\letWizardNewBlackLogo.png"
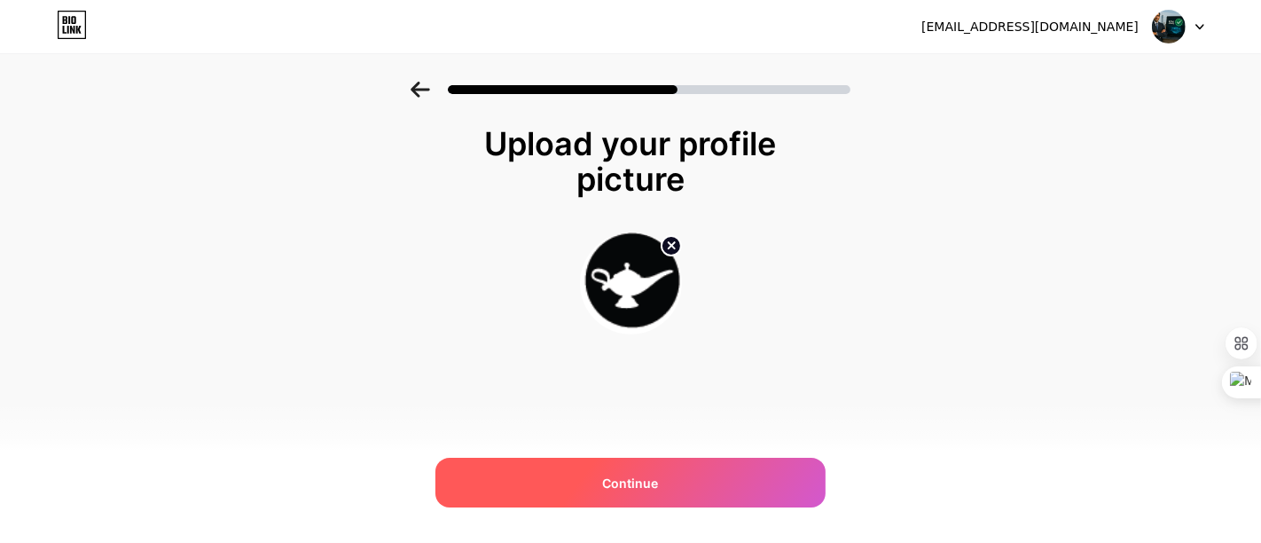
click at [692, 488] on div "Continue" at bounding box center [630, 483] width 390 height 50
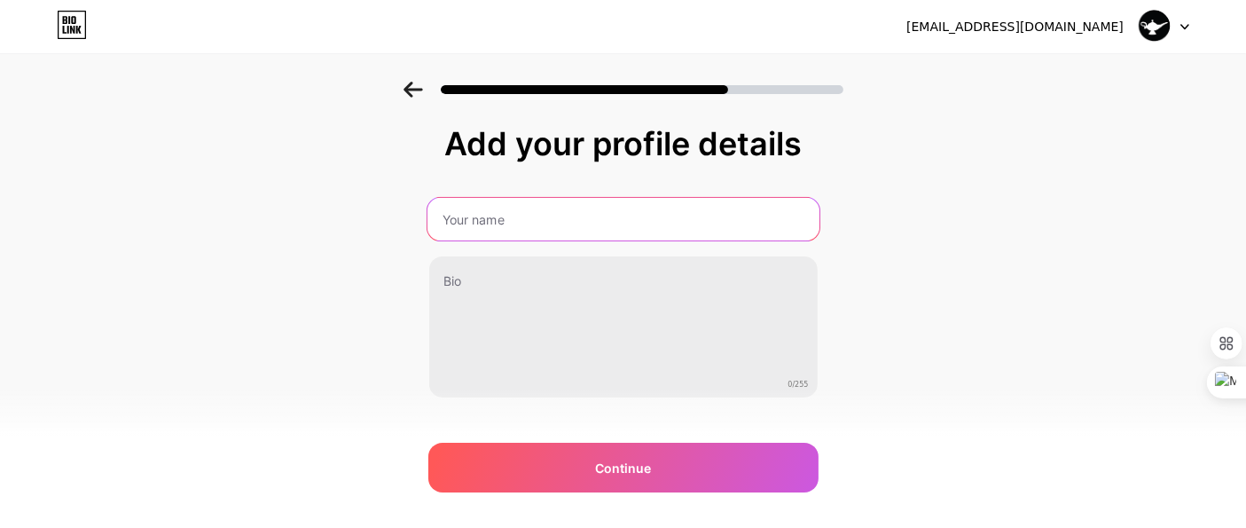
click at [505, 231] on input "text" at bounding box center [622, 219] width 392 height 43
type input "L"
type input "Letwizard"
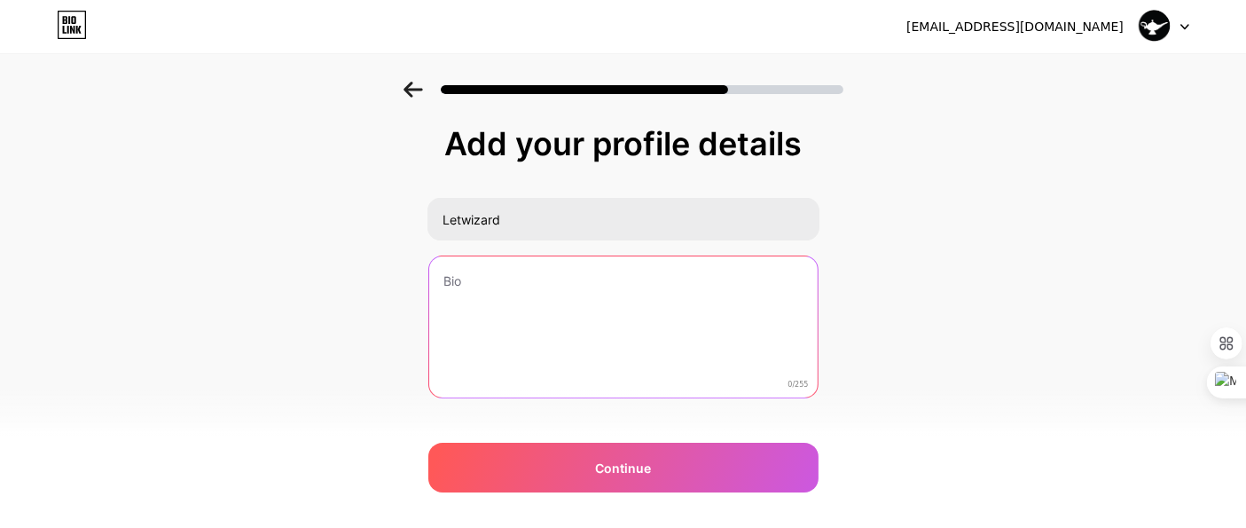
click at [527, 325] on textarea at bounding box center [623, 327] width 388 height 143
click at [534, 287] on textarea at bounding box center [622, 327] width 392 height 145
click at [459, 290] on textarea at bounding box center [622, 327] width 392 height 145
paste textarea "http://www.classifiedsforfree.com/d/10115396"
type textarea "http://www.classifiedsforfree.com/d/10115396"
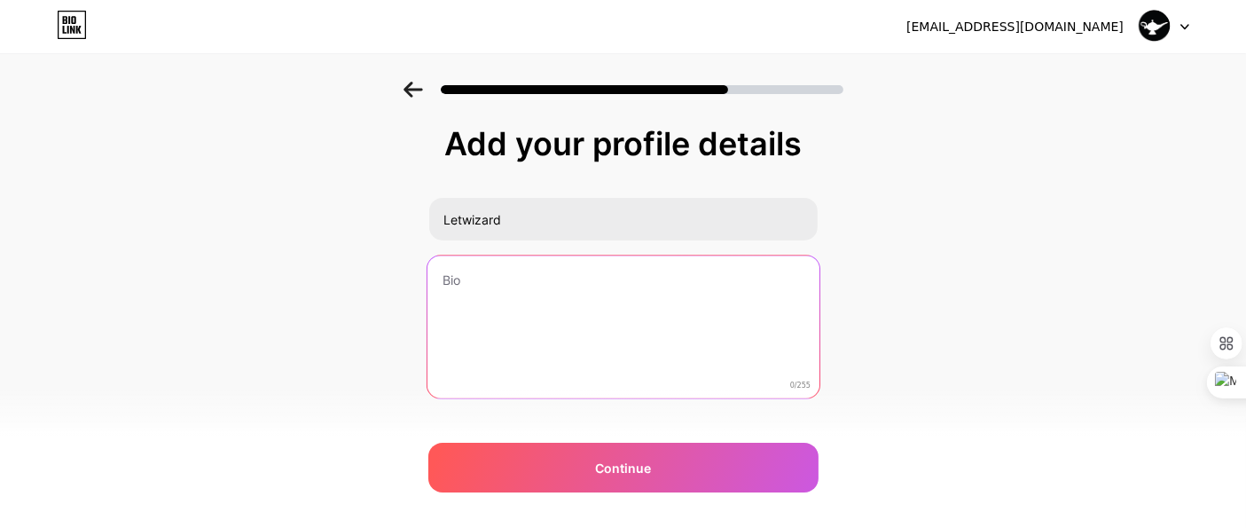
click at [450, 293] on textarea at bounding box center [622, 327] width 392 height 145
click at [459, 285] on textarea at bounding box center [622, 327] width 392 height 145
paste textarea "LetWizard is a trusted property listing platform in Hyderabad, designed to help…"
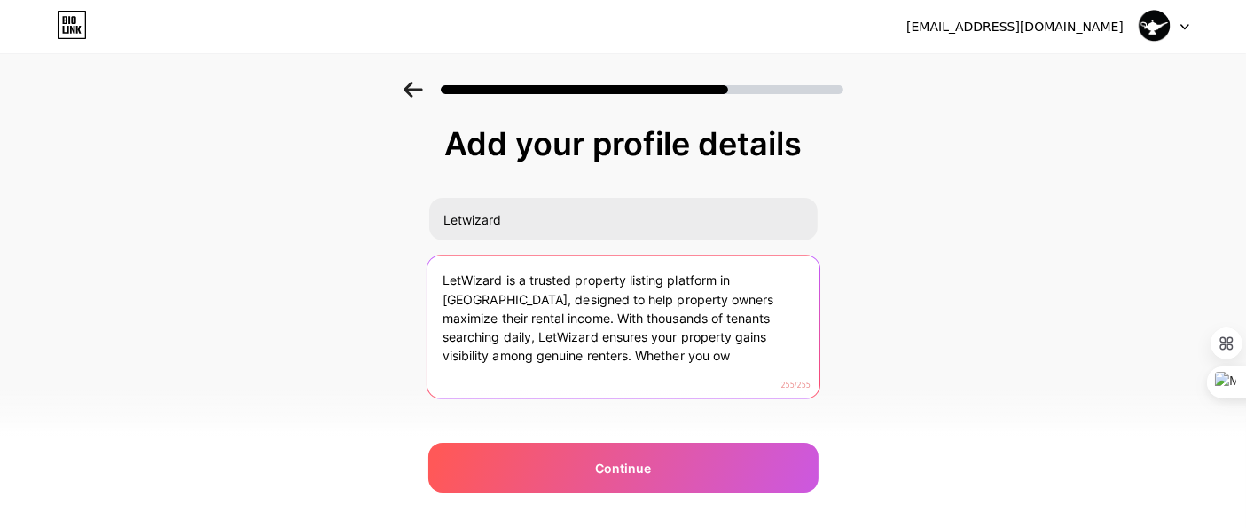
drag, startPoint x: 548, startPoint y: 356, endPoint x: 1147, endPoint y: 333, distance: 599.8
click at [1134, 343] on div "Add your profile details Letwizard LetWizard is a trusted property listing plat…" at bounding box center [623, 284] width 1246 height 405
click at [575, 350] on textarea "LetWizard is a trusted property listing platform in Hyderabad, designed to help…" at bounding box center [622, 327] width 392 height 145
drag, startPoint x: 559, startPoint y: 349, endPoint x: 669, endPoint y: 350, distance: 109.9
click at [669, 350] on textarea "LetWizard is a trusted property listing platform in Hyderabad, designed to help…" at bounding box center [622, 327] width 392 height 145
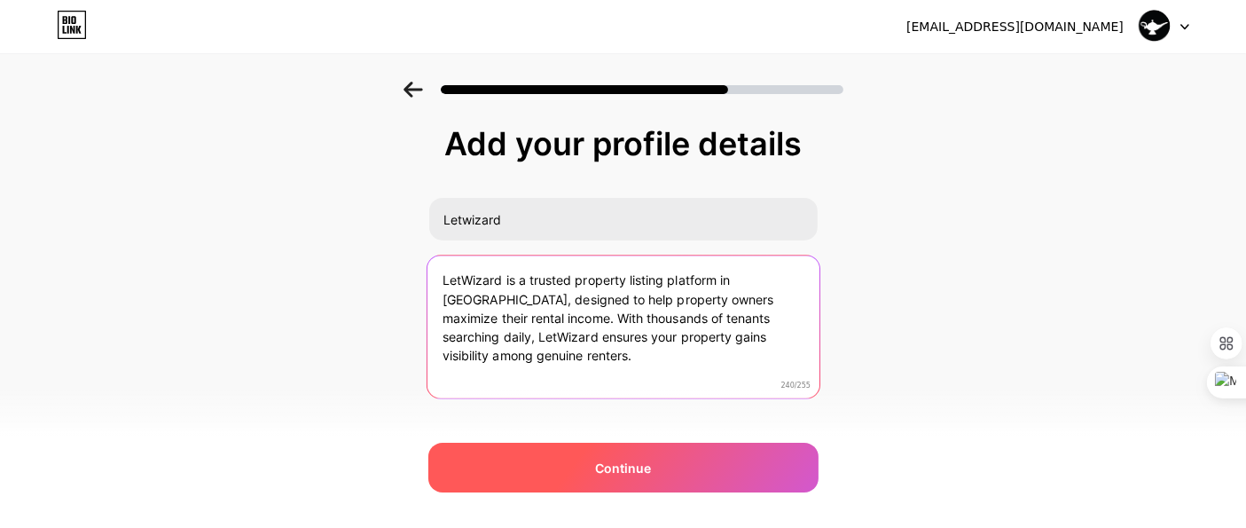
type textarea "LetWizard is a trusted property listing platform in Hyderabad, designed to help…"
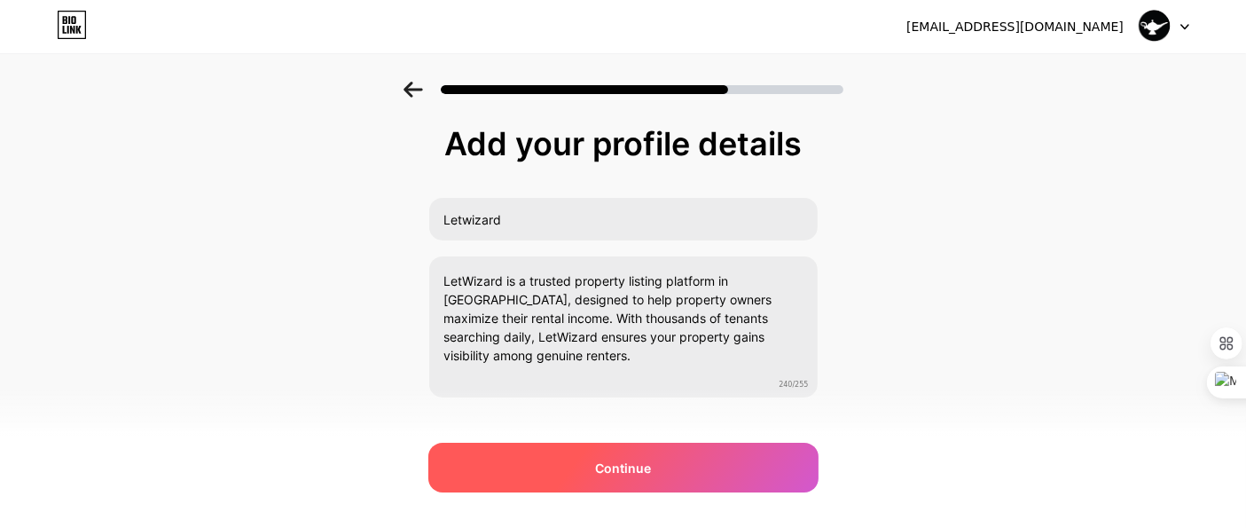
click at [651, 474] on span "Continue" at bounding box center [623, 467] width 56 height 19
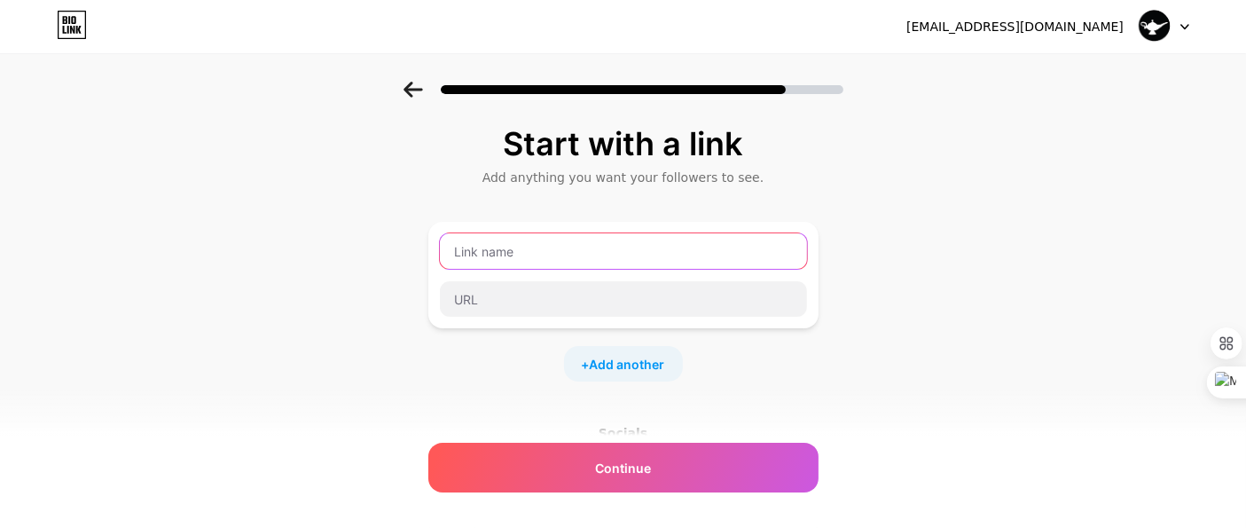
click at [563, 253] on input "text" at bounding box center [623, 250] width 367 height 35
paste input "https://www.letwizard.com/"
type input "https://www.letwizard.com/"
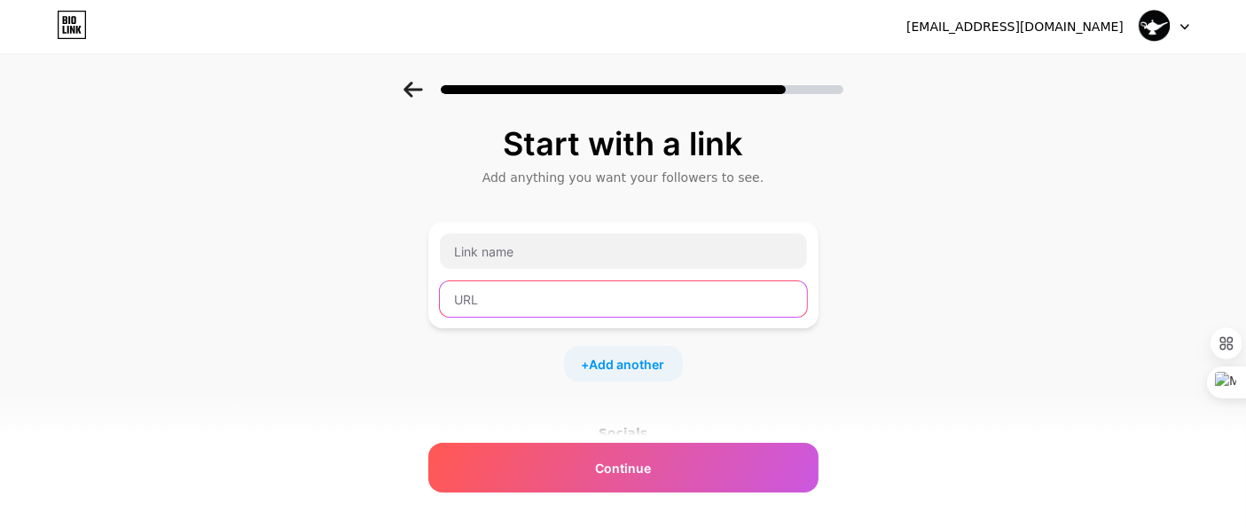
click at [499, 294] on input "text" at bounding box center [623, 298] width 367 height 35
paste input "https://www.letwizard.com/"
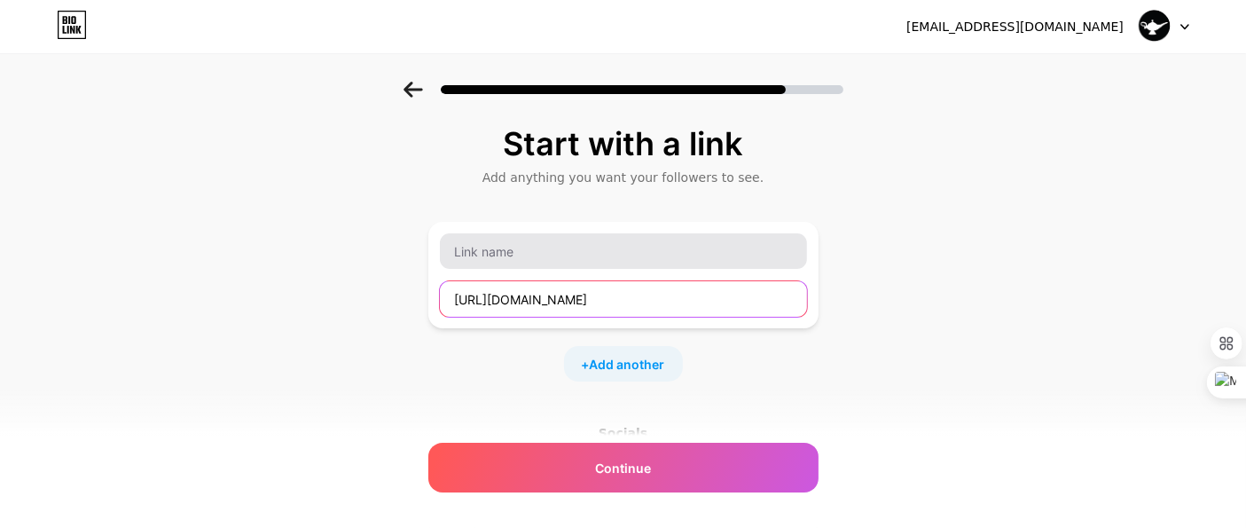
type input "https://www.letwizard.com/"
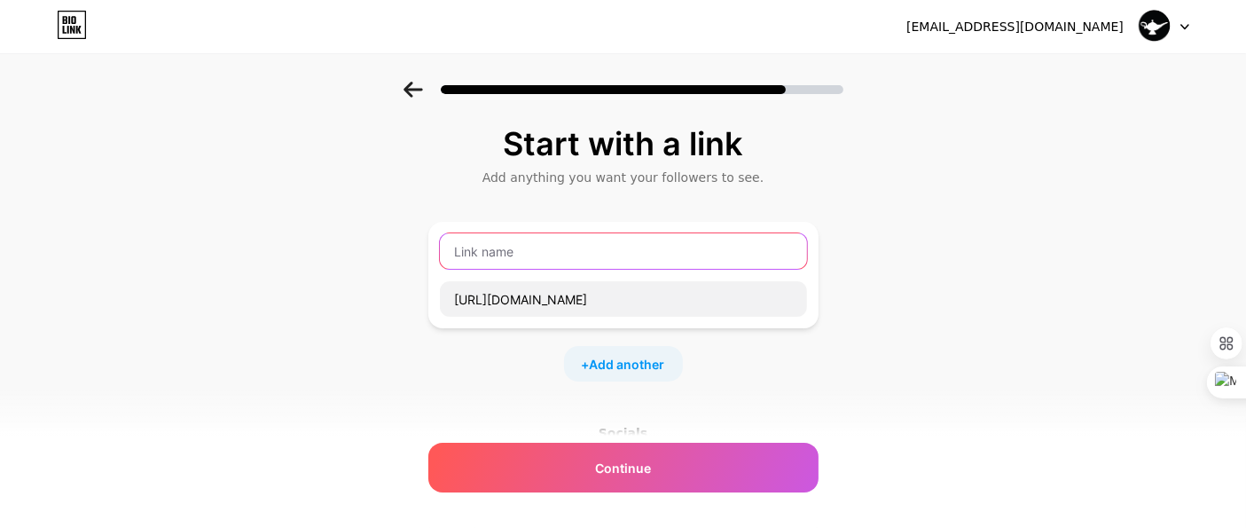
click at [505, 247] on input "text" at bounding box center [623, 250] width 367 height 35
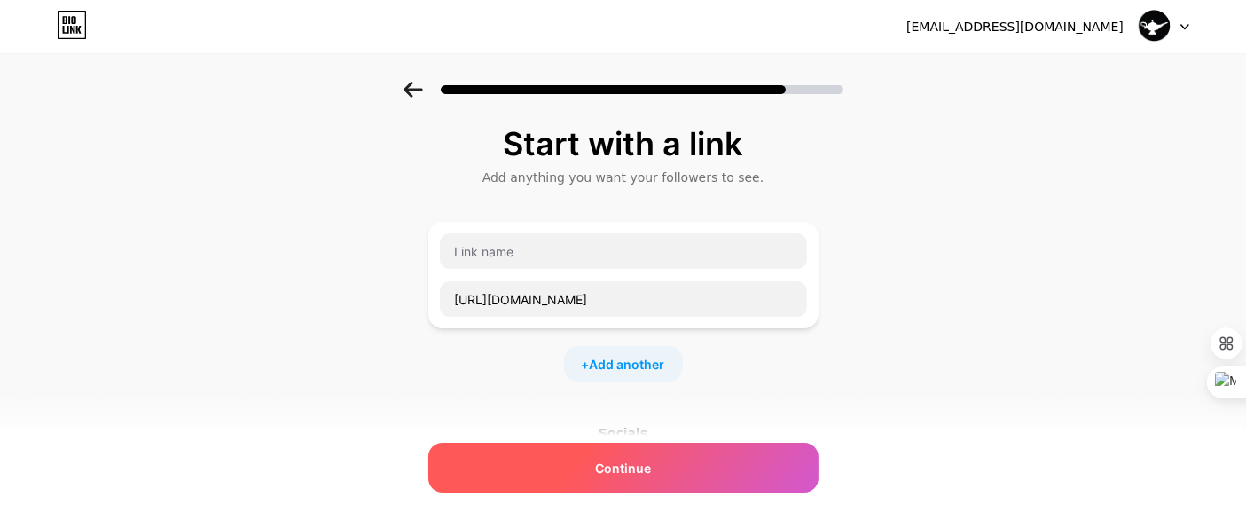
click at [678, 467] on div "Continue" at bounding box center [623, 467] width 390 height 50
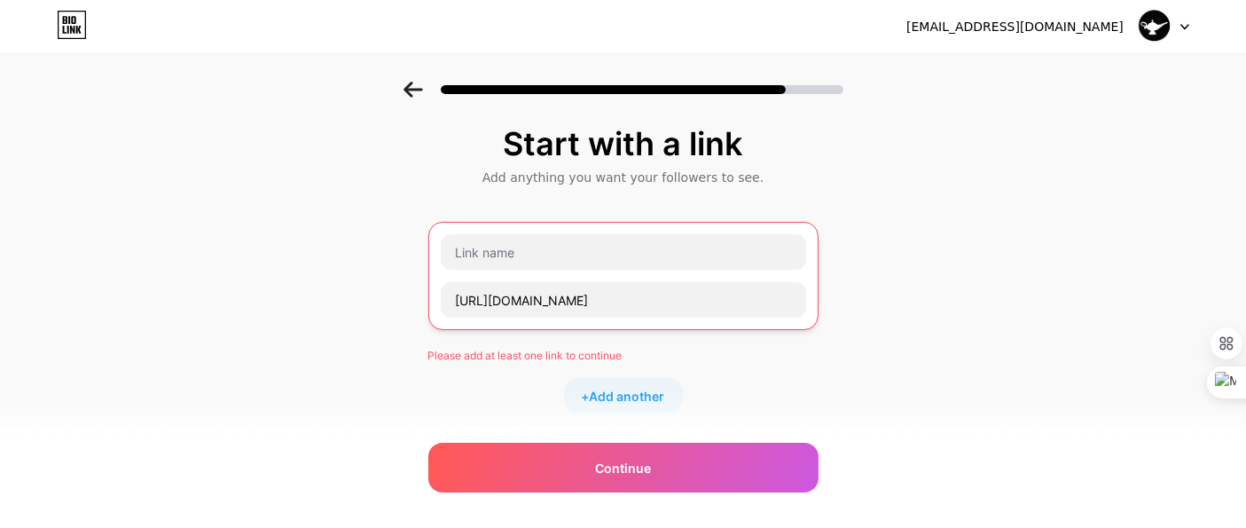
click at [603, 350] on div "Please add at least one link to continue" at bounding box center [623, 356] width 390 height 16
click at [630, 295] on input "https://www.letwizard.com/" at bounding box center [623, 299] width 365 height 35
click at [552, 222] on div "https://www.letwizard.com/" at bounding box center [623, 276] width 390 height 108
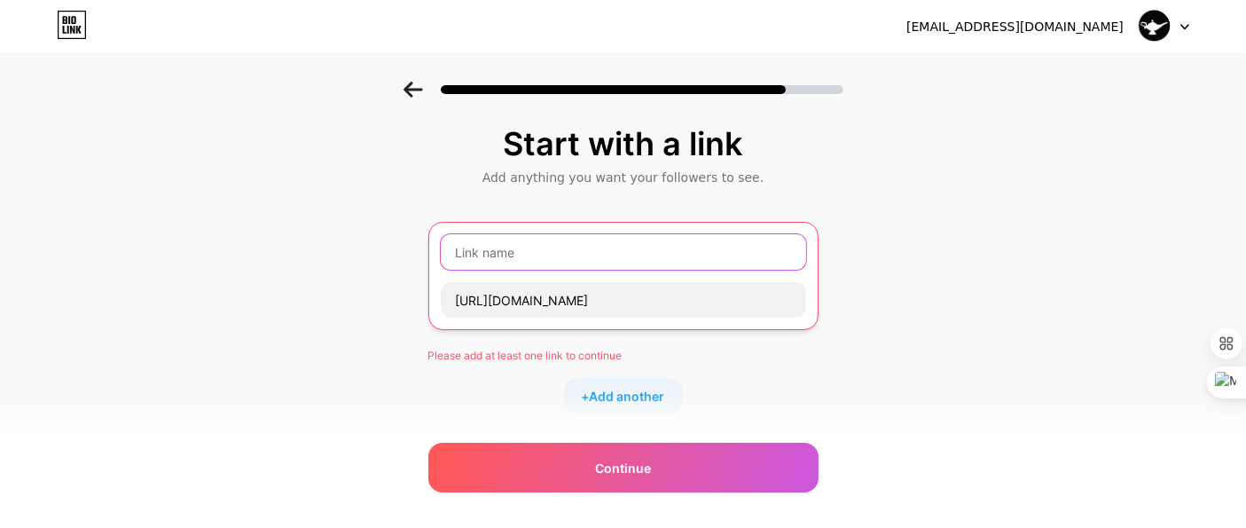
click at [554, 247] on input "text" at bounding box center [623, 251] width 365 height 35
click at [520, 263] on input "text" at bounding box center [623, 251] width 365 height 35
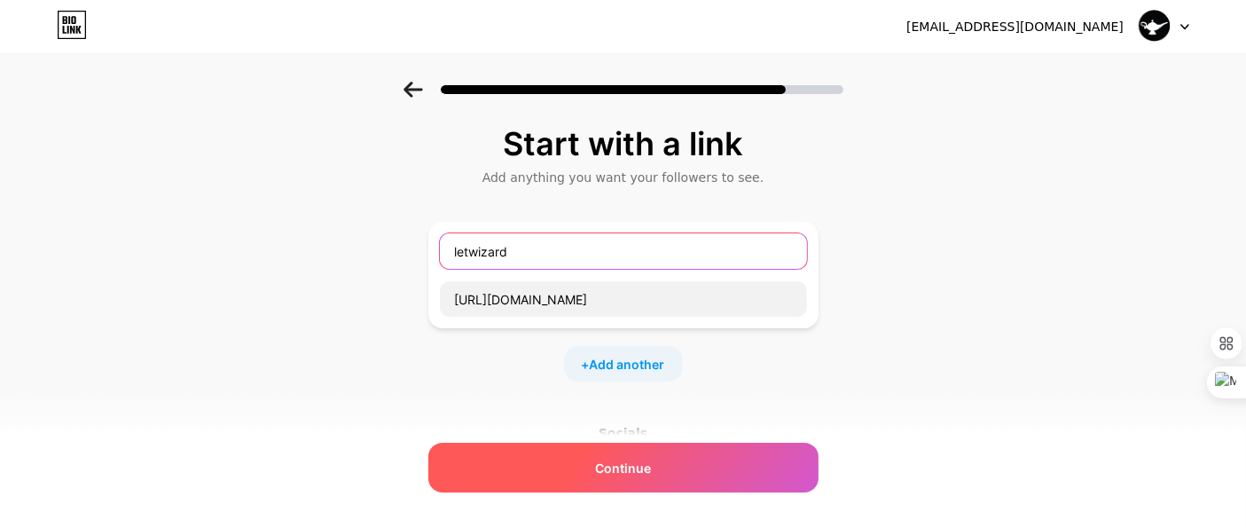
type input "letwizard"
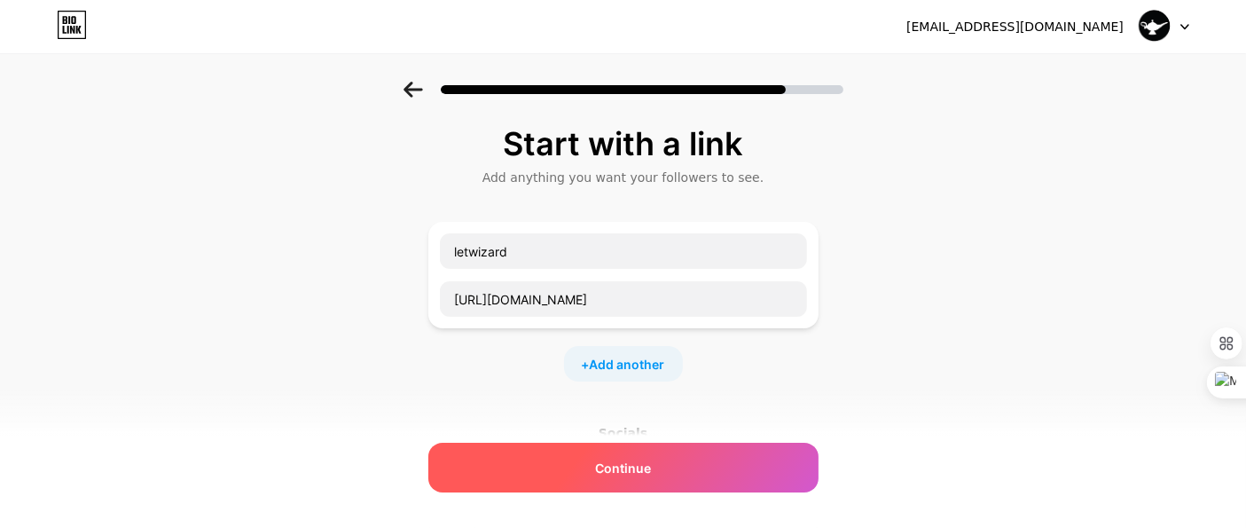
click at [651, 464] on span "Continue" at bounding box center [623, 467] width 56 height 19
click at [598, 466] on div "Continue" at bounding box center [623, 467] width 390 height 50
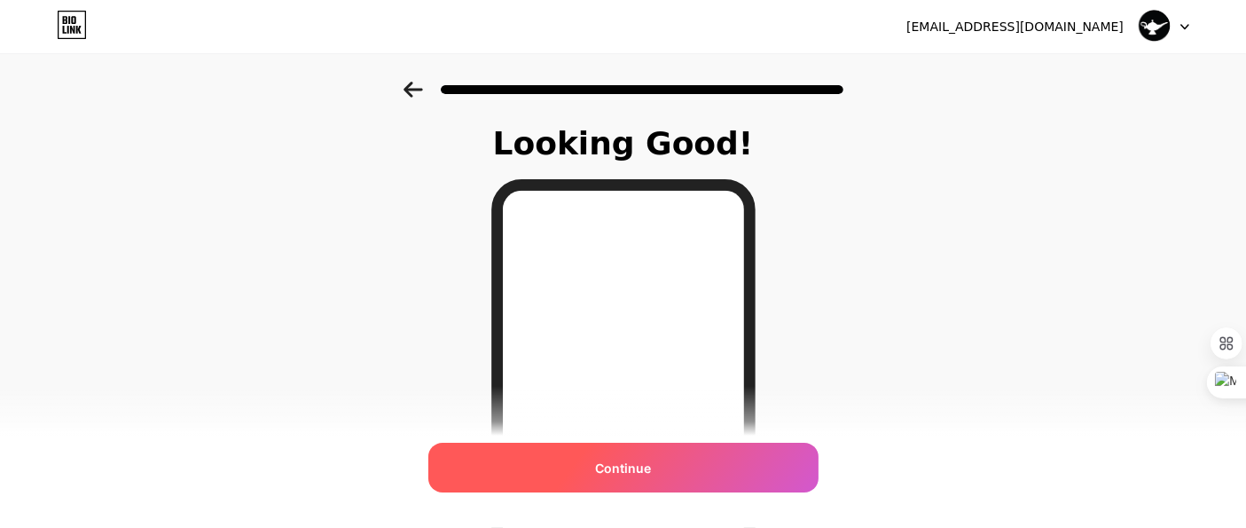
click at [644, 470] on span "Continue" at bounding box center [623, 467] width 56 height 19
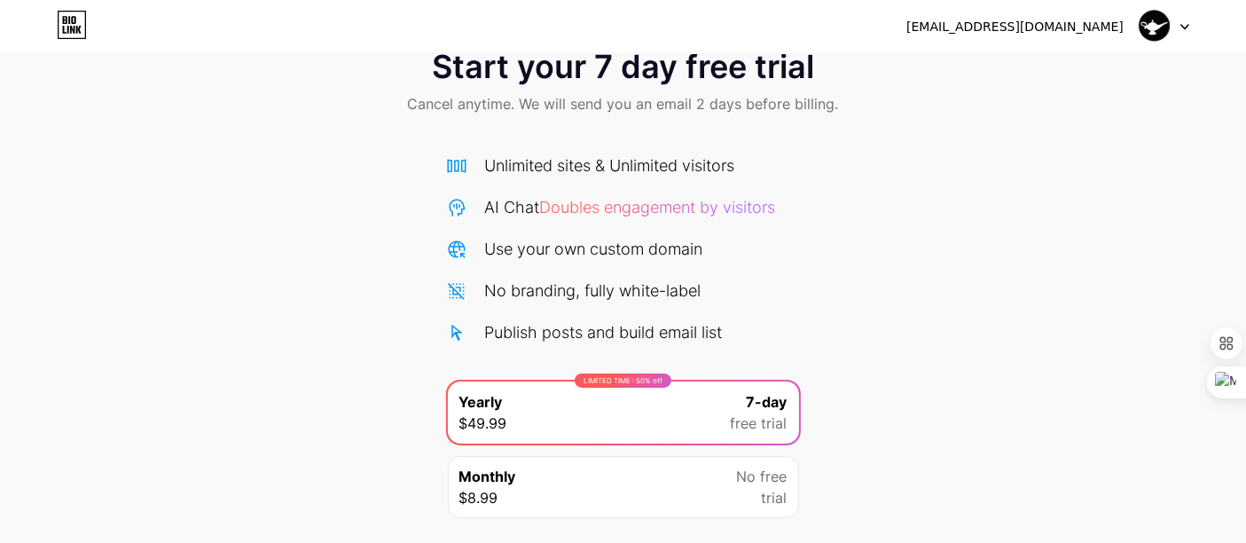
scroll to position [169, 0]
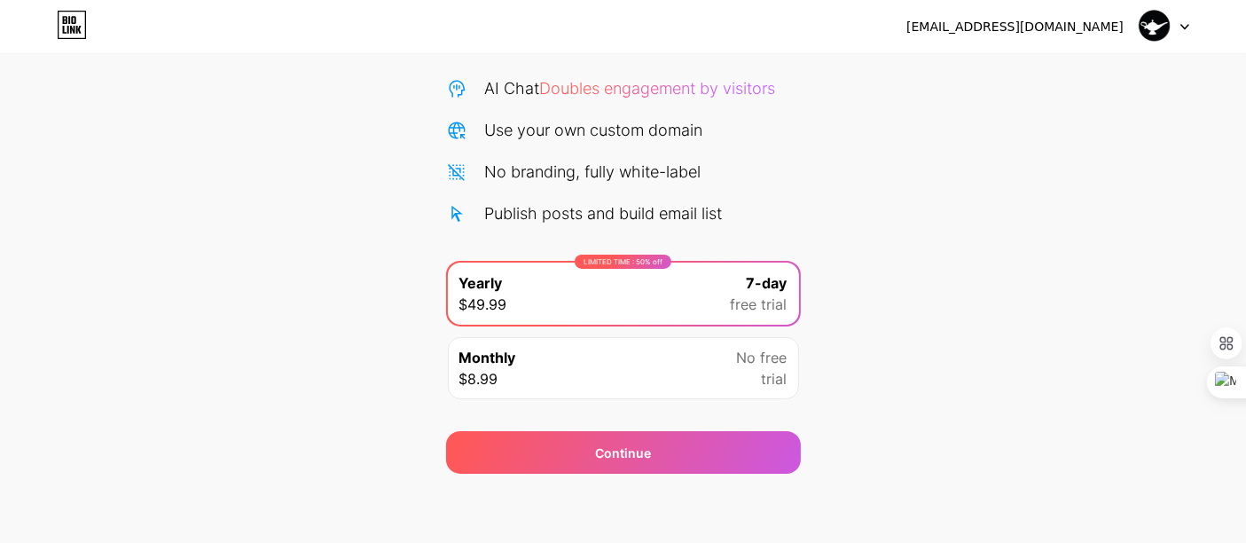
click at [969, 389] on div "Start your 7 day free trial Cancel anytime. We will send you an email 2 days be…" at bounding box center [623, 192] width 1246 height 561
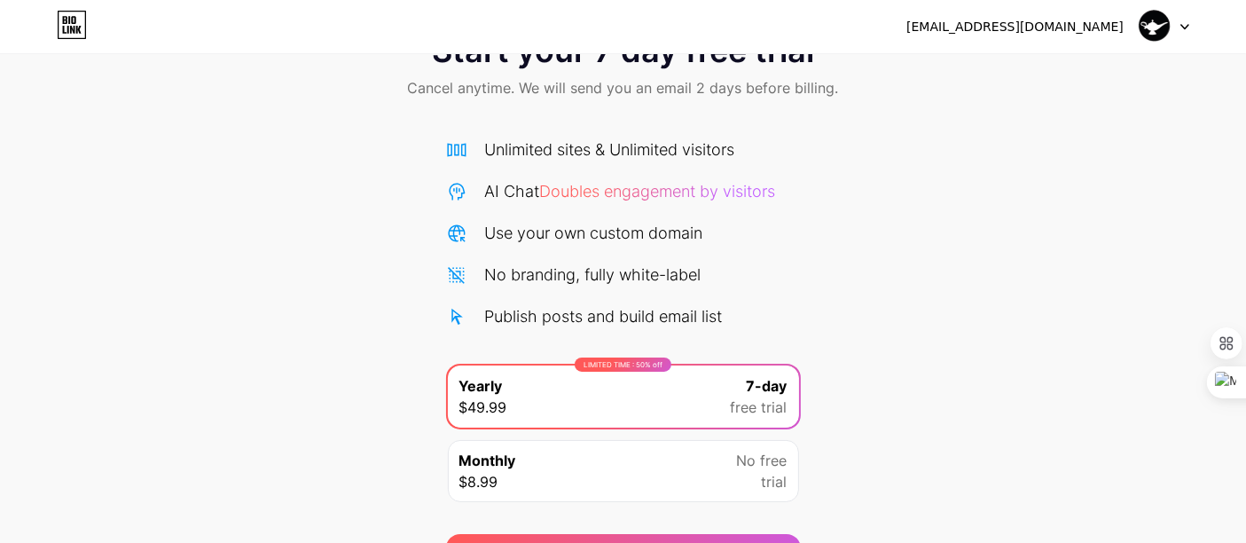
scroll to position [0, 0]
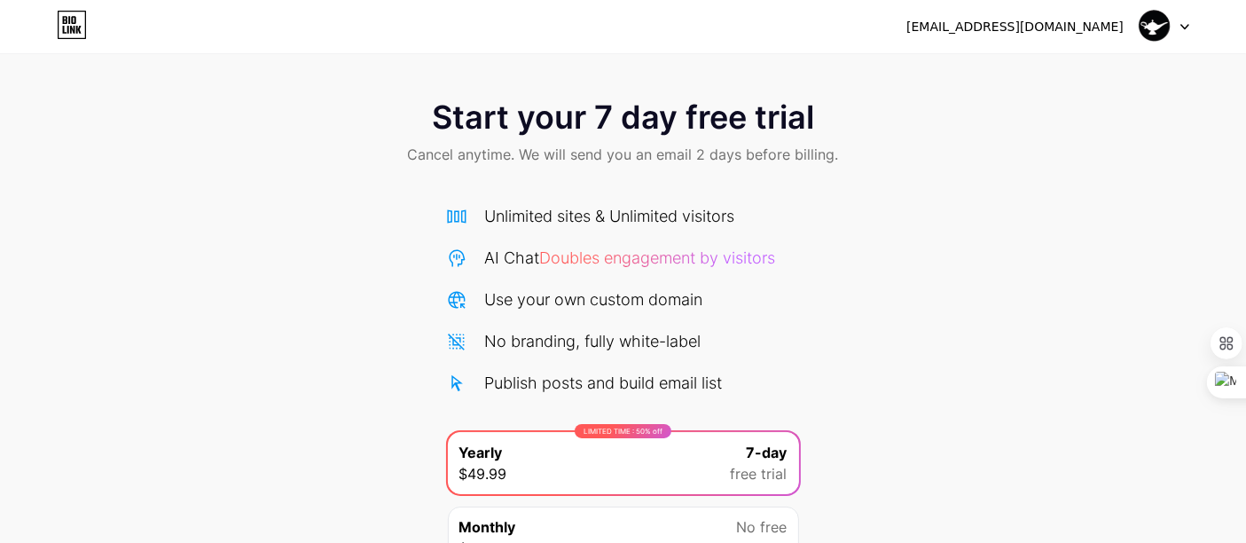
drag, startPoint x: 935, startPoint y: 332, endPoint x: 917, endPoint y: 332, distance: 17.7
click at [931, 332] on div "Start your 7 day free trial Cancel anytime. We will send you an email 2 days be…" at bounding box center [623, 362] width 1246 height 561
click at [1134, 27] on img at bounding box center [1154, 27] width 34 height 34
click at [1022, 65] on li "Logout" at bounding box center [1078, 73] width 220 height 48
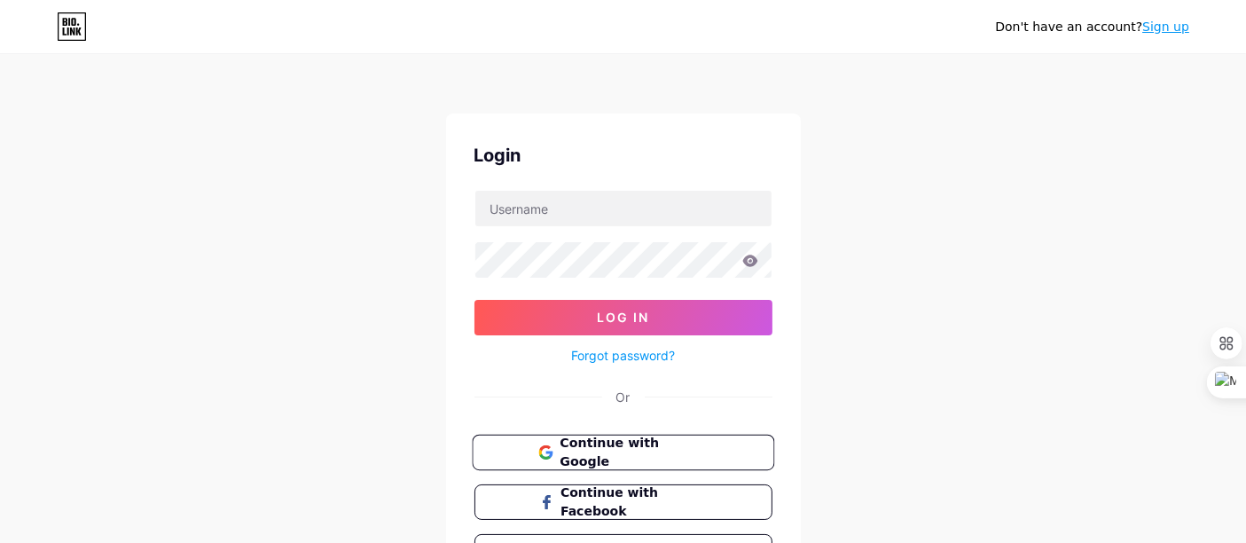
drag, startPoint x: 676, startPoint y: 432, endPoint x: 685, endPoint y: 436, distance: 10.7
click at [676, 434] on button "Continue with Google" at bounding box center [623, 452] width 302 height 36
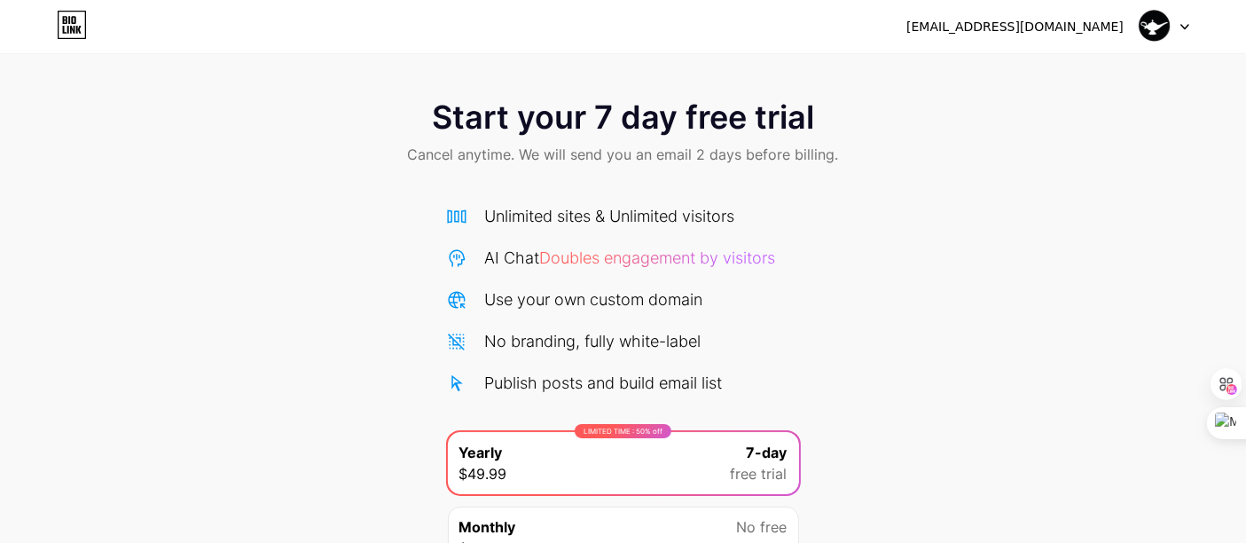
click at [1154, 27] on img at bounding box center [1154, 27] width 34 height 34
click at [977, 22] on div "[EMAIL_ADDRESS][DOMAIN_NAME]" at bounding box center [1014, 27] width 217 height 19
click at [635, 217] on div "Unlimited sites & Unlimited visitors" at bounding box center [610, 216] width 250 height 24
drag, startPoint x: 1145, startPoint y: 213, endPoint x: 1170, endPoint y: 46, distance: 168.7
click at [1136, 207] on div "Start your 7 day free trial Cancel anytime. We will send you an email 2 days be…" at bounding box center [623, 362] width 1246 height 561
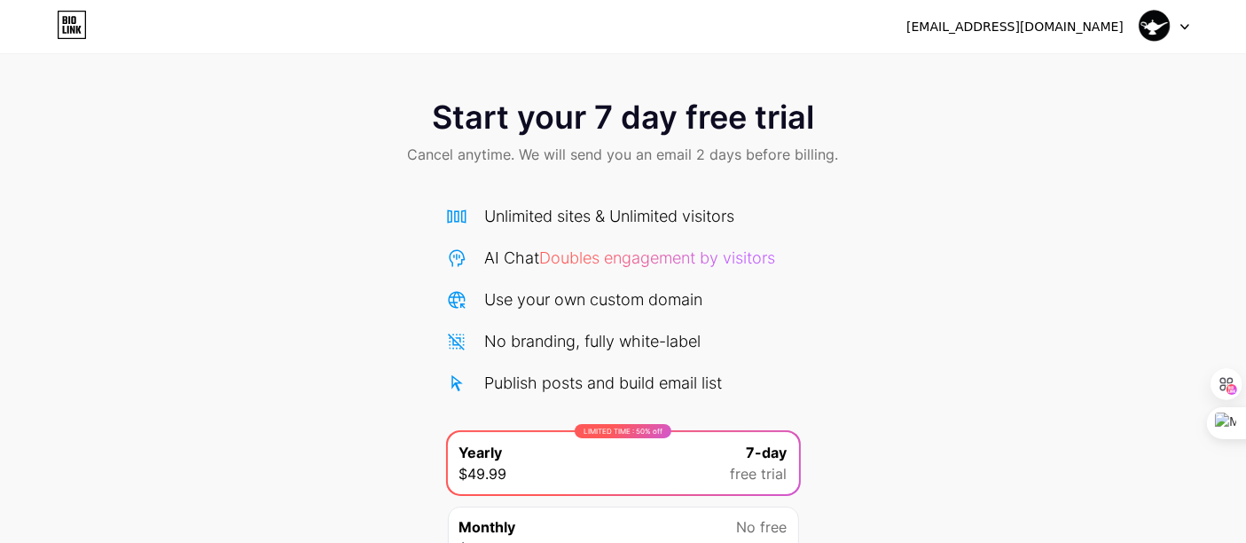
click at [1183, 38] on div at bounding box center [1163, 27] width 51 height 32
